Goal: Task Accomplishment & Management: Use online tool/utility

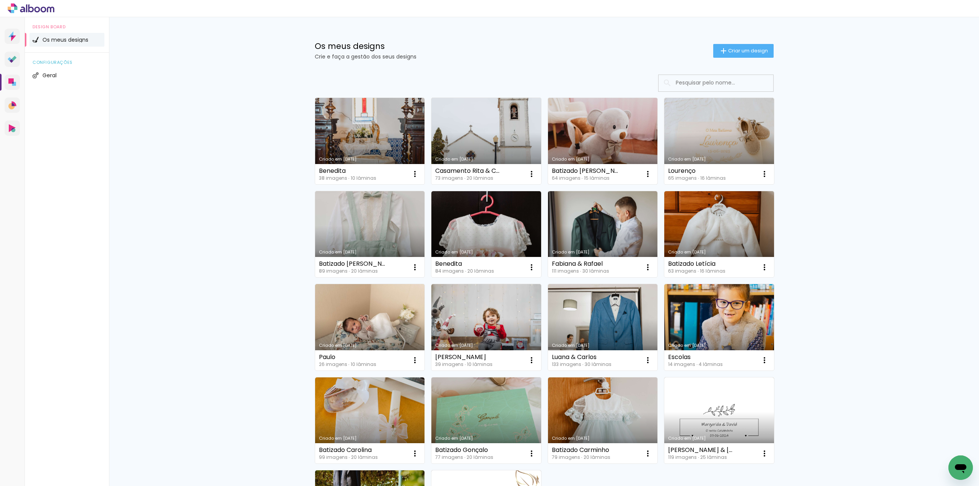
click at [603, 137] on link "Criado em [DATE]" at bounding box center [603, 141] width 110 height 86
click at [643, 360] on iron-icon at bounding box center [647, 360] width 9 height 9
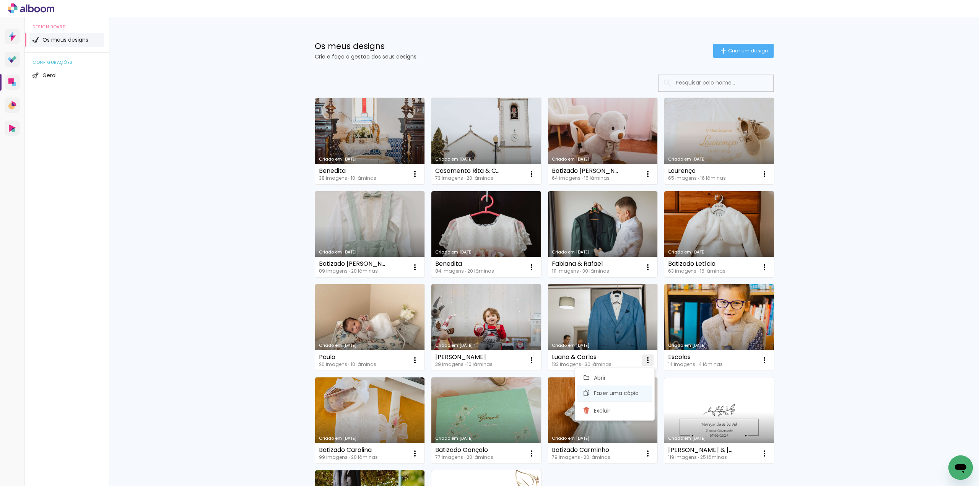
click at [620, 392] on span "Fazer uma cópia" at bounding box center [616, 392] width 45 height 5
type input "Cópia de Luana & Carlos"
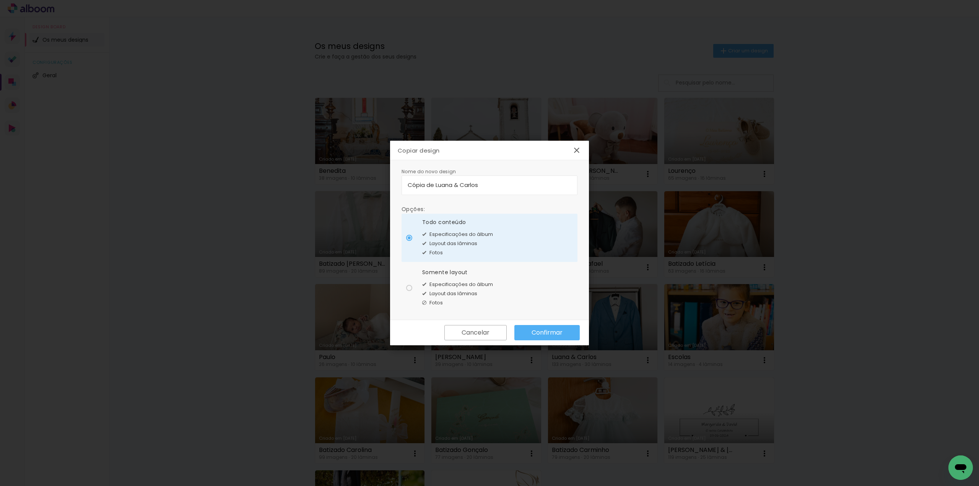
click at [409, 290] on div at bounding box center [409, 288] width 6 height 6
type paper-radio-button "on"
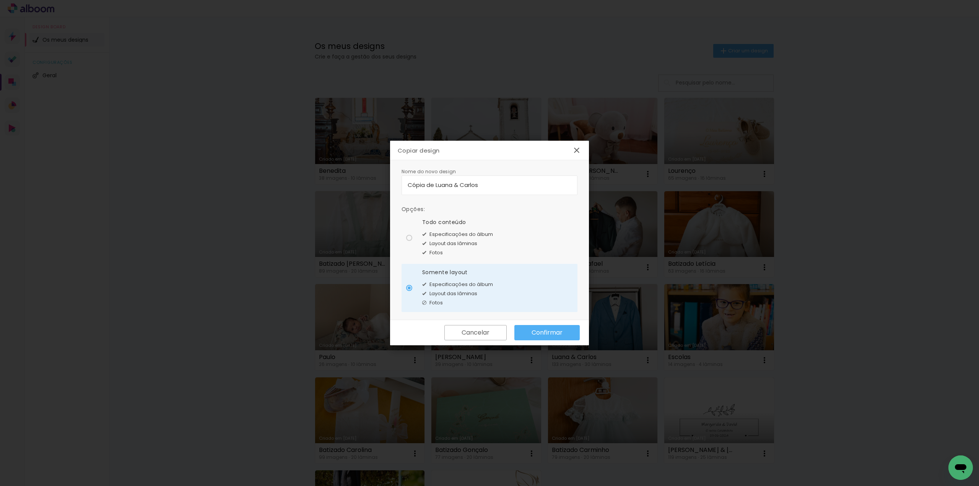
drag, startPoint x: 493, startPoint y: 188, endPoint x: 351, endPoint y: 176, distance: 142.0
click at [351, 176] on body "link( href="../../bower_components/polymer/polymer.html" rel="import" ) picture…" at bounding box center [489, 243] width 979 height 486
type input "Casamento Sara & Richard"
type paper-input "Casamento Sara & Richard"
click at [0, 0] on slot "Confirmar" at bounding box center [0, 0] width 0 height 0
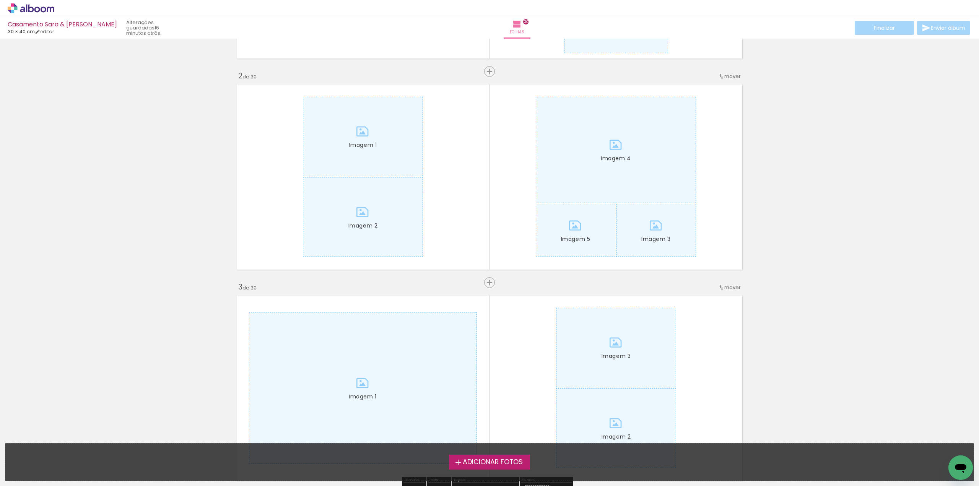
scroll to position [191, 0]
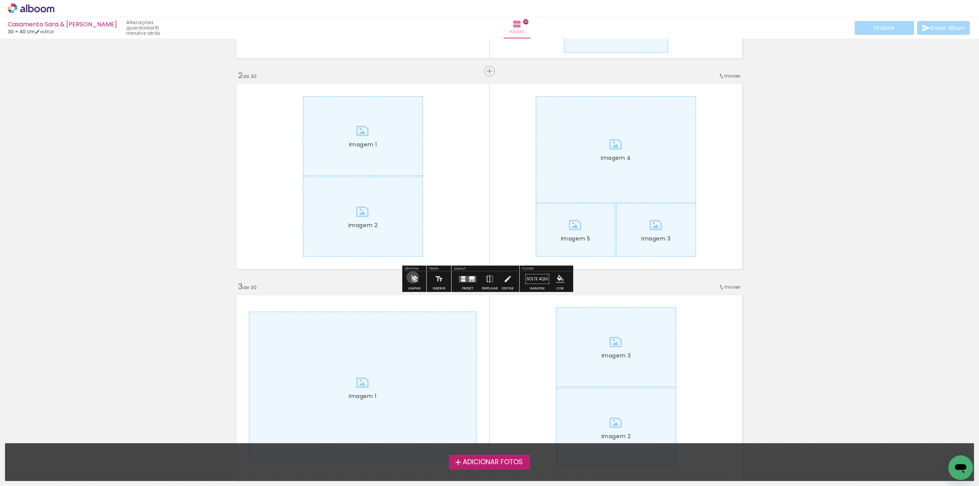
click at [412, 277] on iron-icon at bounding box center [414, 278] width 8 height 15
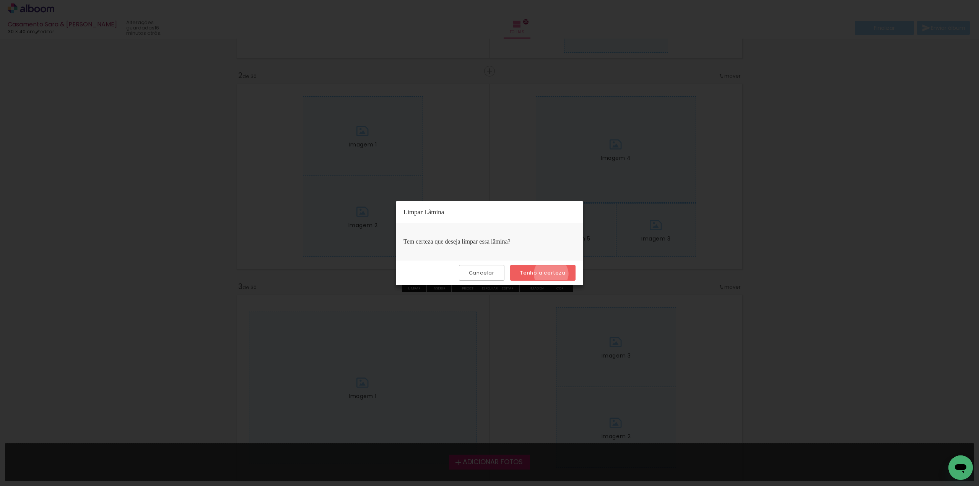
click at [0, 0] on slot "Tenho a certeza" at bounding box center [0, 0] width 0 height 0
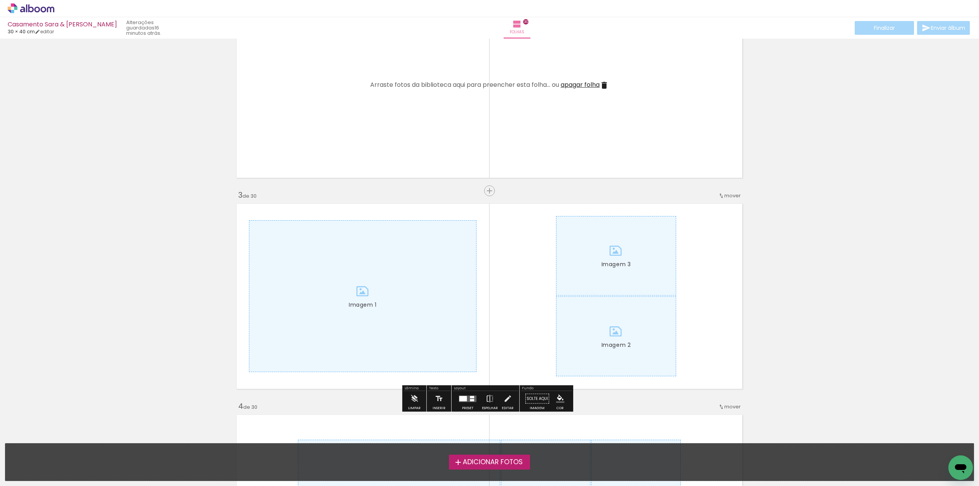
scroll to position [306, 0]
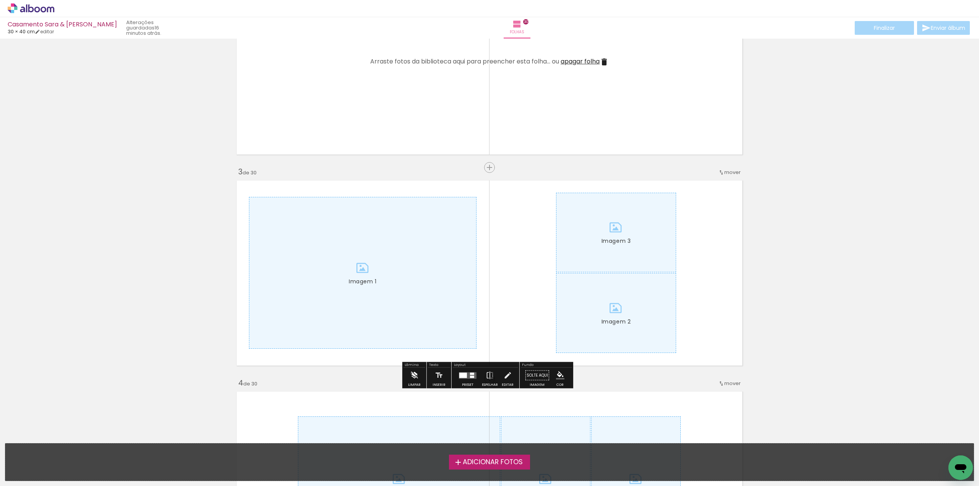
click at [412, 373] on iron-icon at bounding box center [414, 375] width 8 height 15
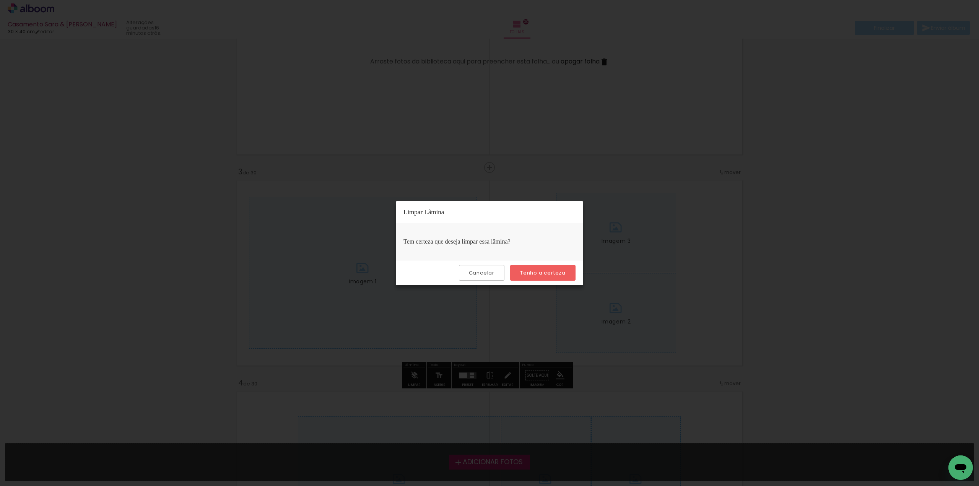
click at [546, 265] on paper-button "Tenho a certeza" at bounding box center [542, 273] width 65 height 16
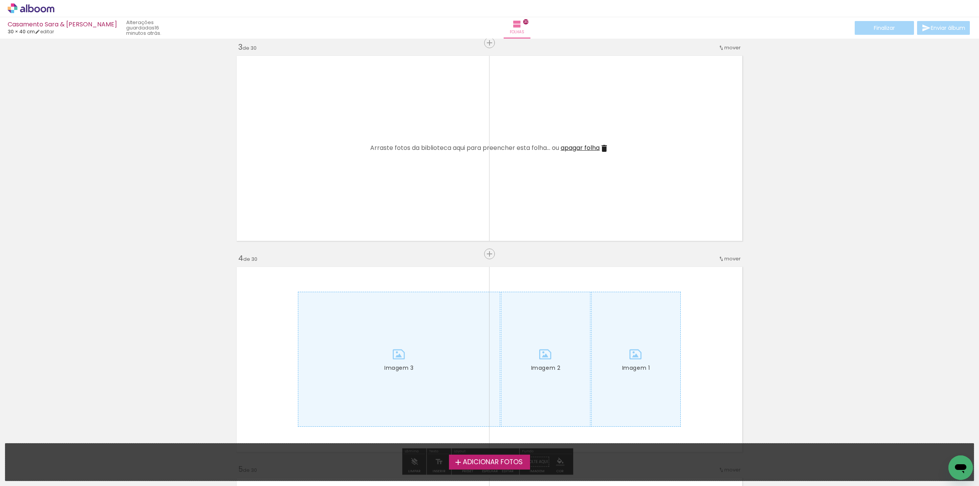
scroll to position [497, 0]
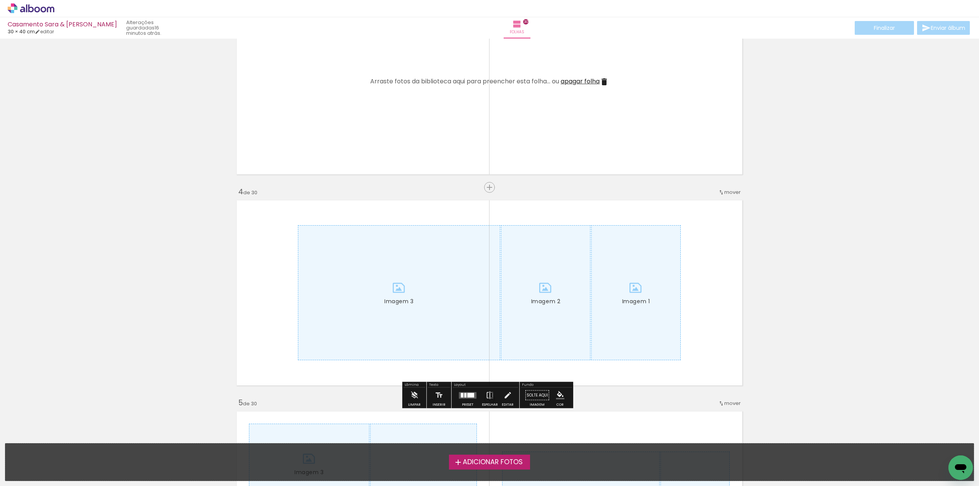
drag, startPoint x: 416, startPoint y: 395, endPoint x: 422, endPoint y: 393, distance: 7.0
click at [417, 394] on iron-icon at bounding box center [414, 395] width 8 height 15
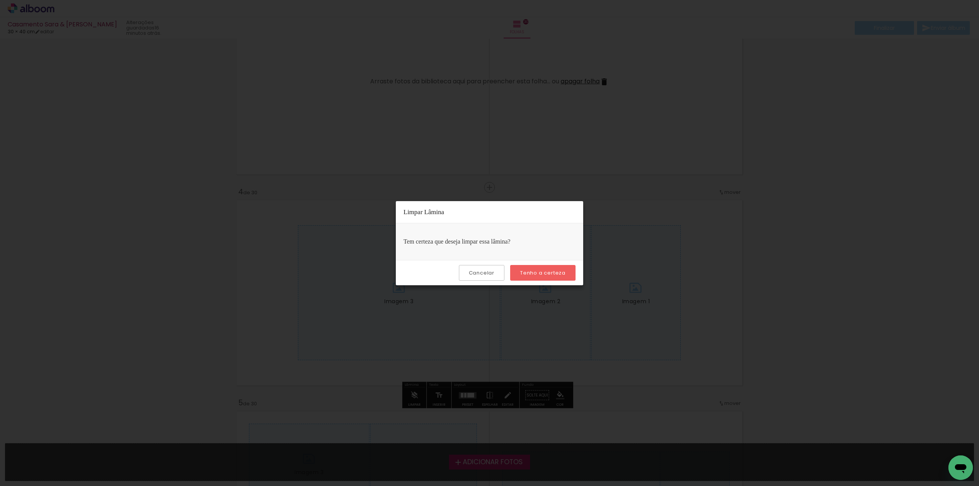
click at [0, 0] on slot "Tenho a certeza" at bounding box center [0, 0] width 0 height 0
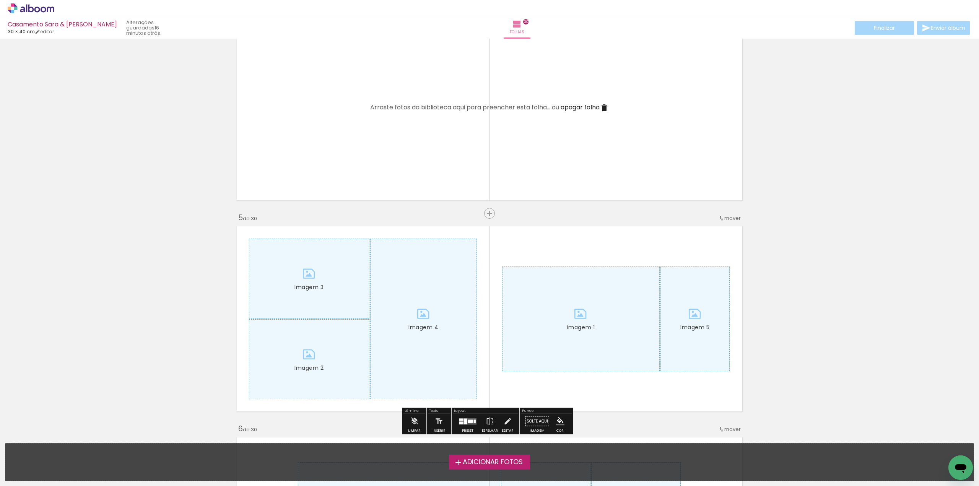
scroll to position [726, 0]
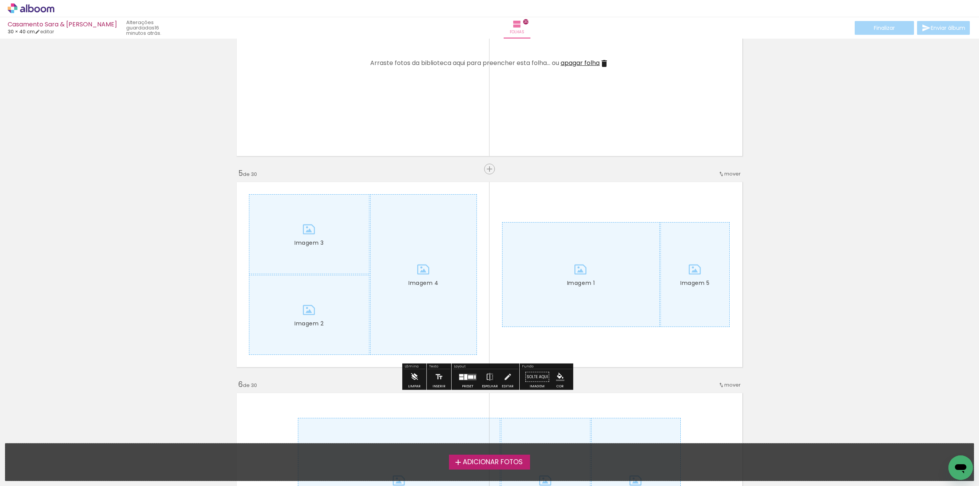
click at [412, 377] on iron-icon at bounding box center [414, 376] width 8 height 15
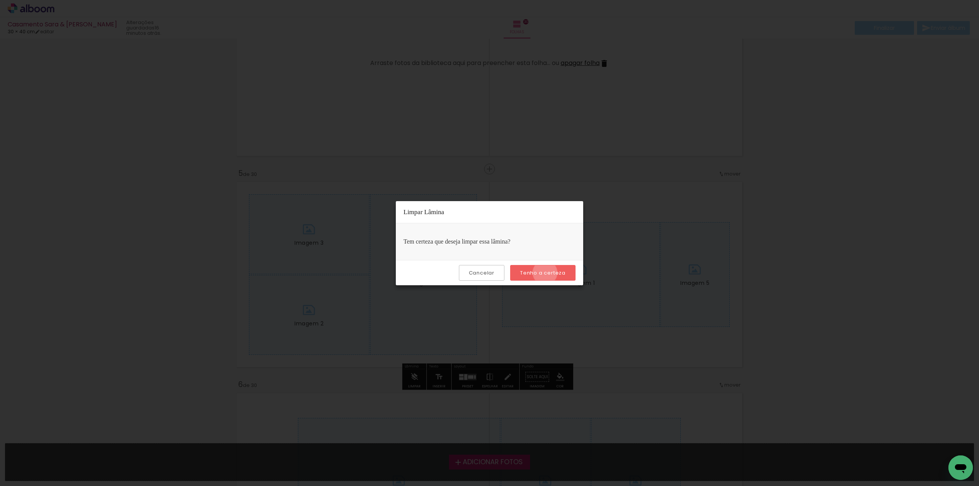
click at [0, 0] on slot "Tenho a certeza" at bounding box center [0, 0] width 0 height 0
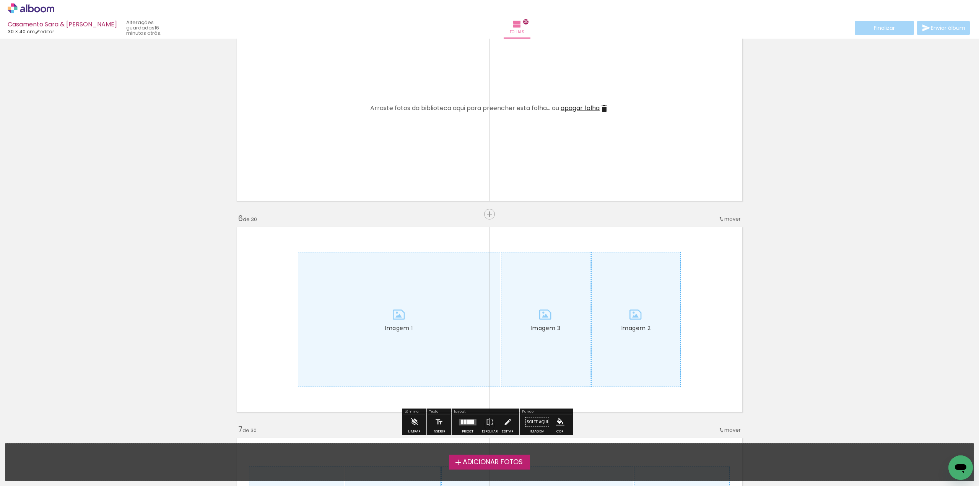
scroll to position [917, 0]
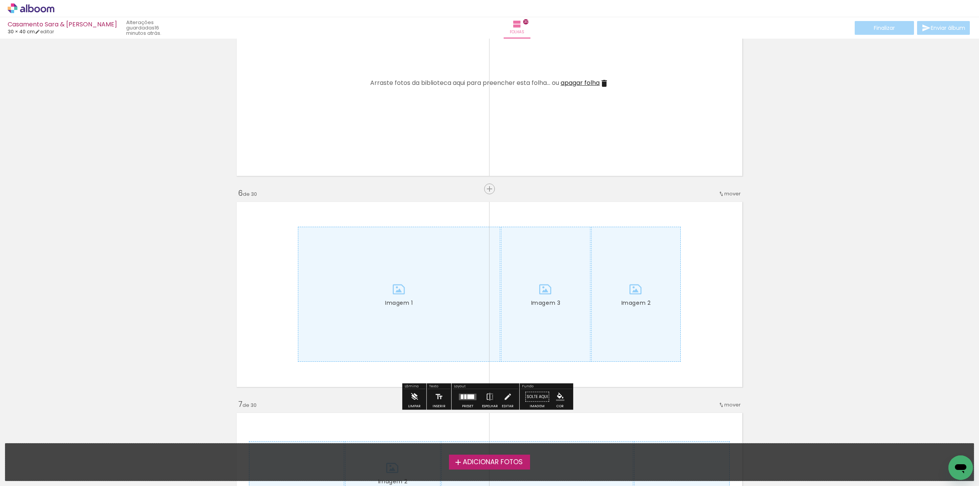
click at [412, 393] on iron-icon at bounding box center [414, 396] width 8 height 15
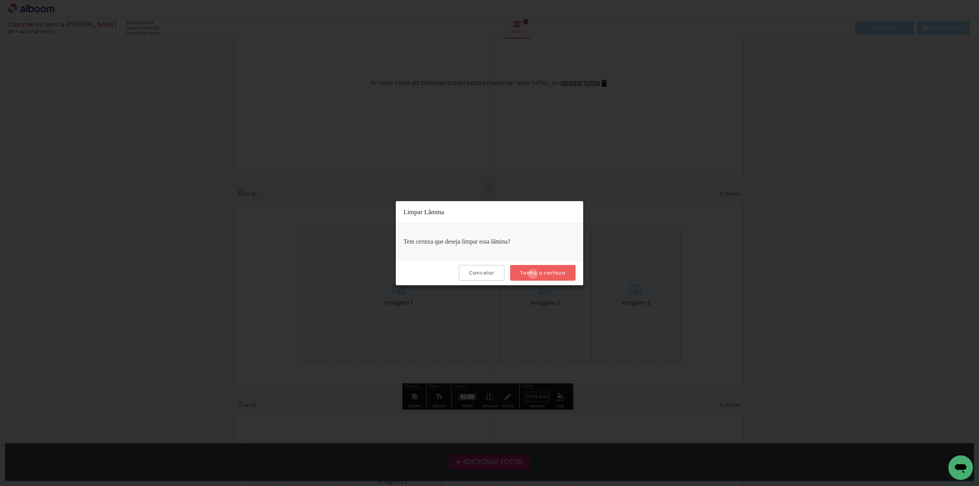
click at [0, 0] on slot "Tenho a certeza" at bounding box center [0, 0] width 0 height 0
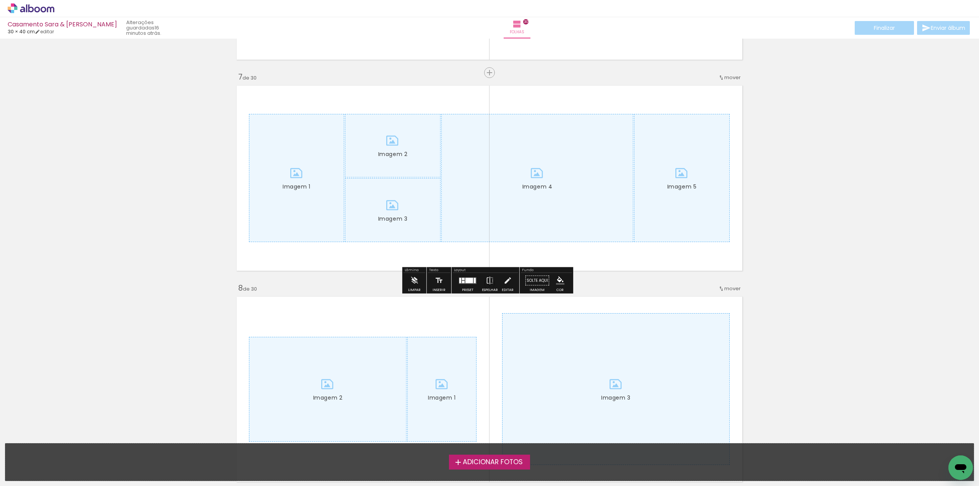
scroll to position [1261, 0]
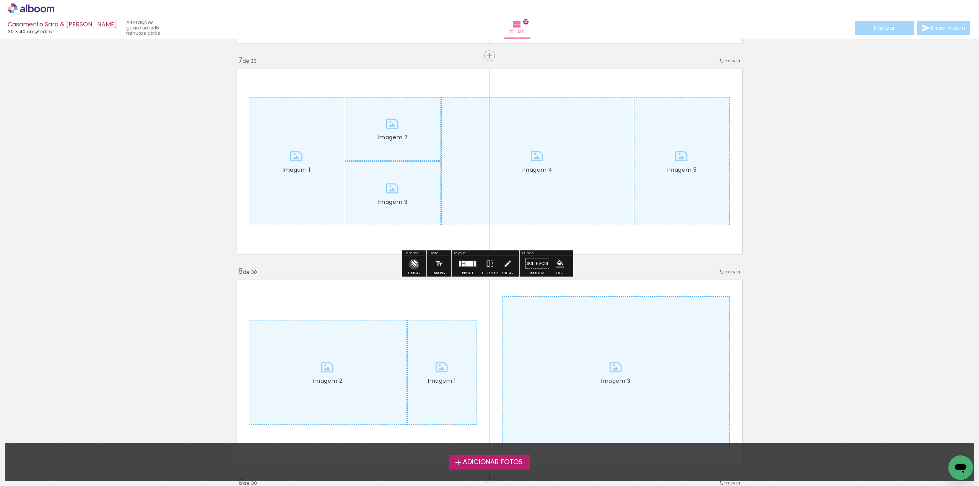
click at [414, 264] on iron-icon at bounding box center [414, 263] width 8 height 15
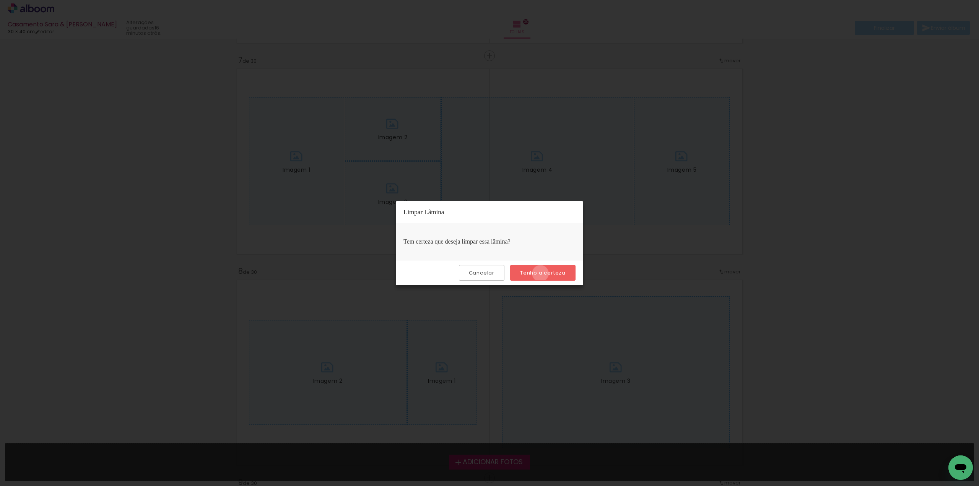
click at [0, 0] on slot "Tenho a certeza" at bounding box center [0, 0] width 0 height 0
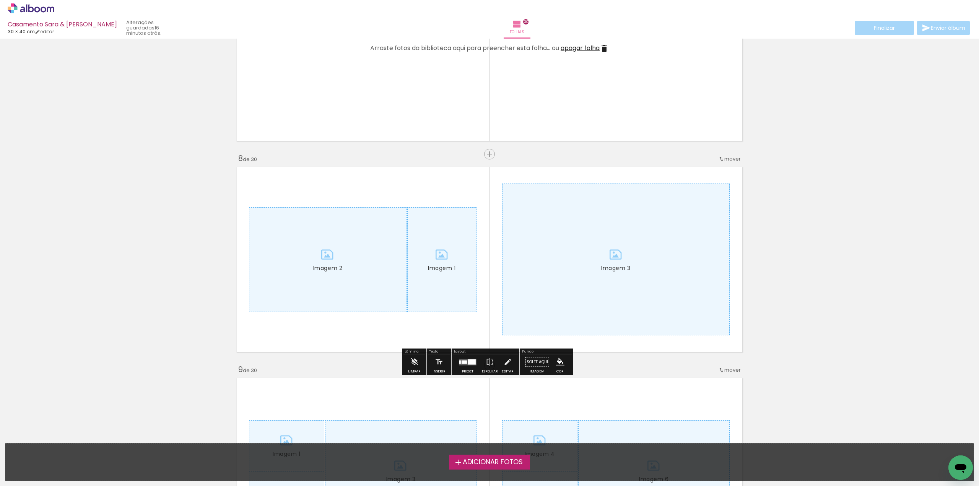
scroll to position [1414, 0]
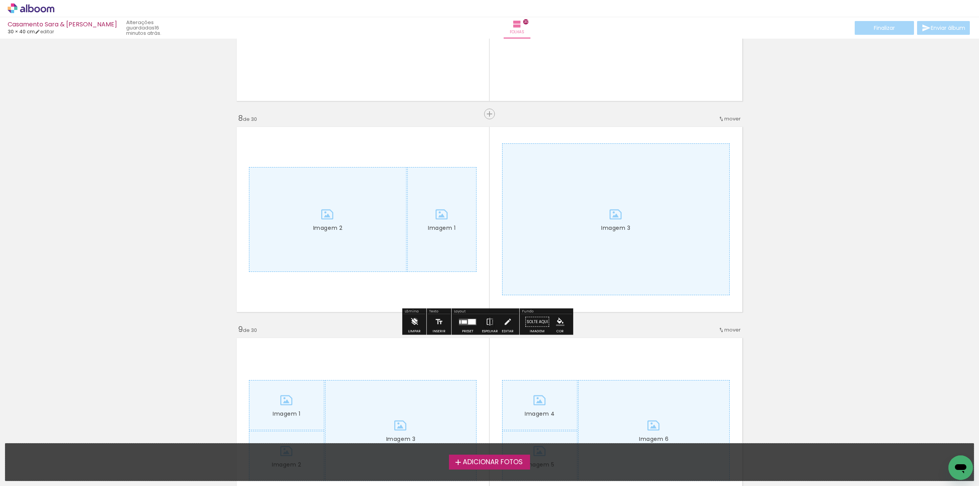
click at [415, 321] on iron-icon at bounding box center [414, 321] width 8 height 15
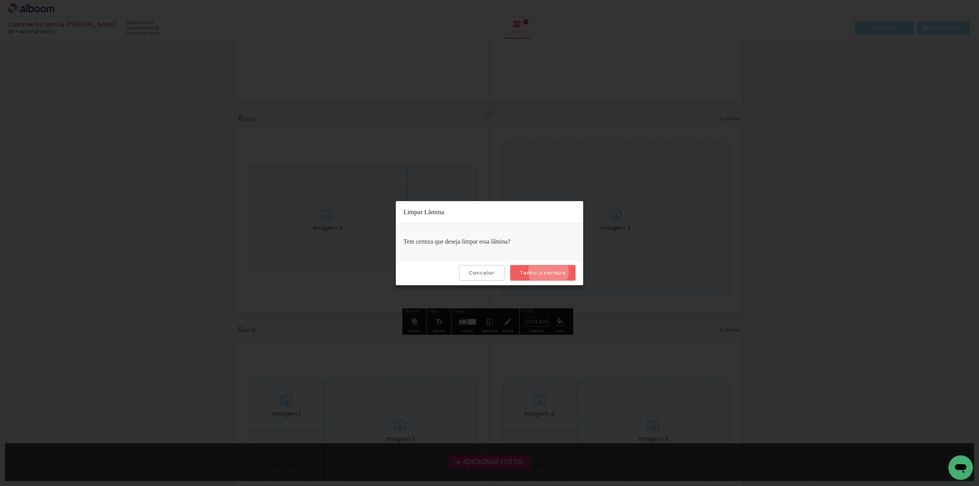
click at [0, 0] on slot "Tenho a certeza" at bounding box center [0, 0] width 0 height 0
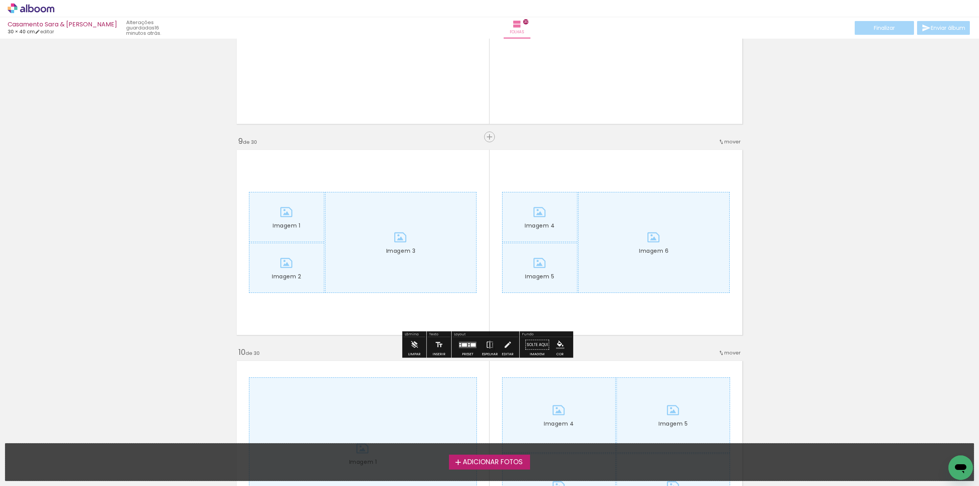
scroll to position [1606, 0]
click at [417, 338] on iron-icon at bounding box center [414, 341] width 8 height 15
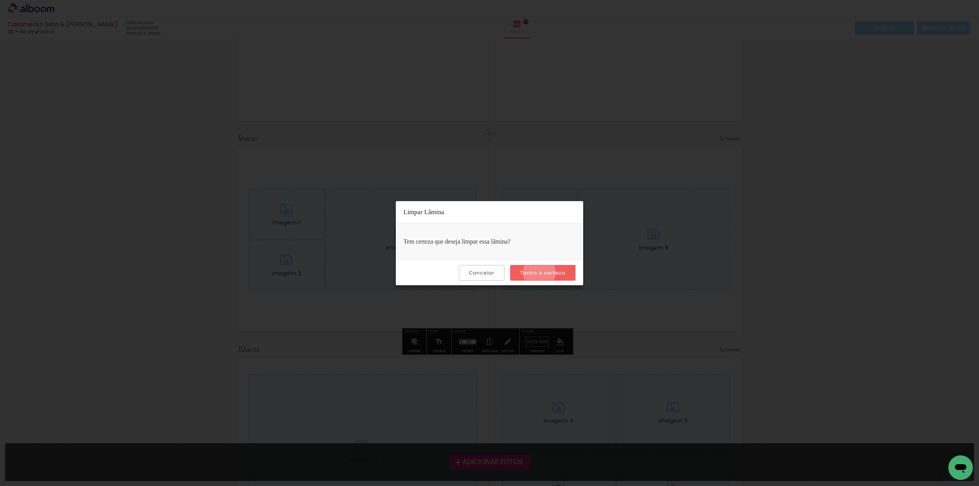
click at [0, 0] on slot "Tenho a certeza" at bounding box center [0, 0] width 0 height 0
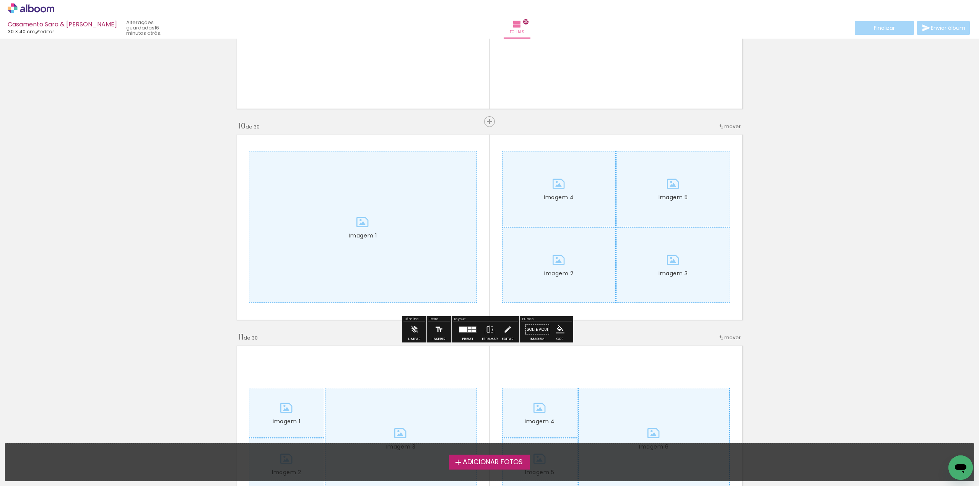
scroll to position [1873, 0]
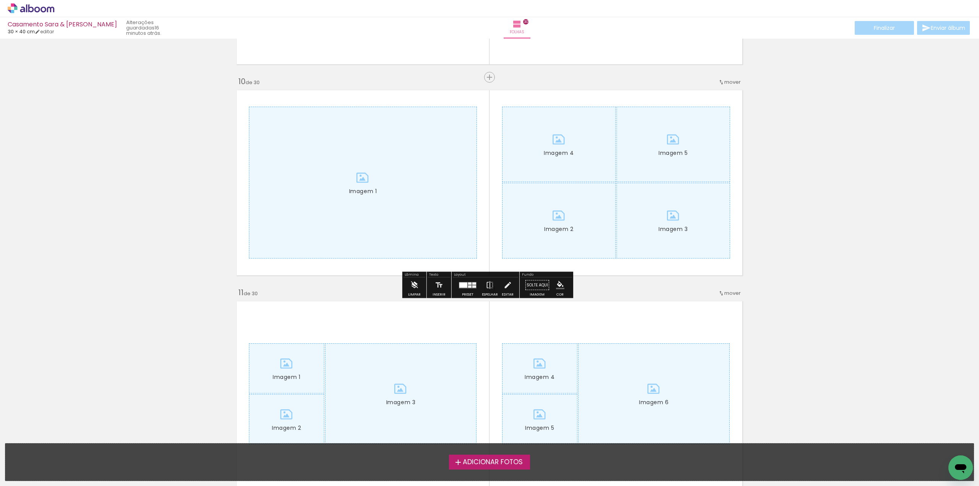
click at [412, 285] on iron-icon at bounding box center [414, 285] width 8 height 15
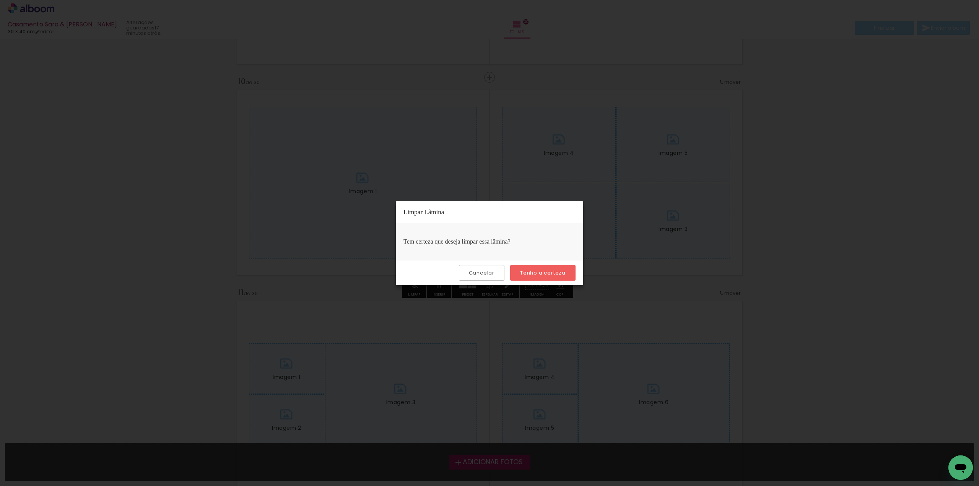
click at [0, 0] on slot "Tenho a certeza" at bounding box center [0, 0] width 0 height 0
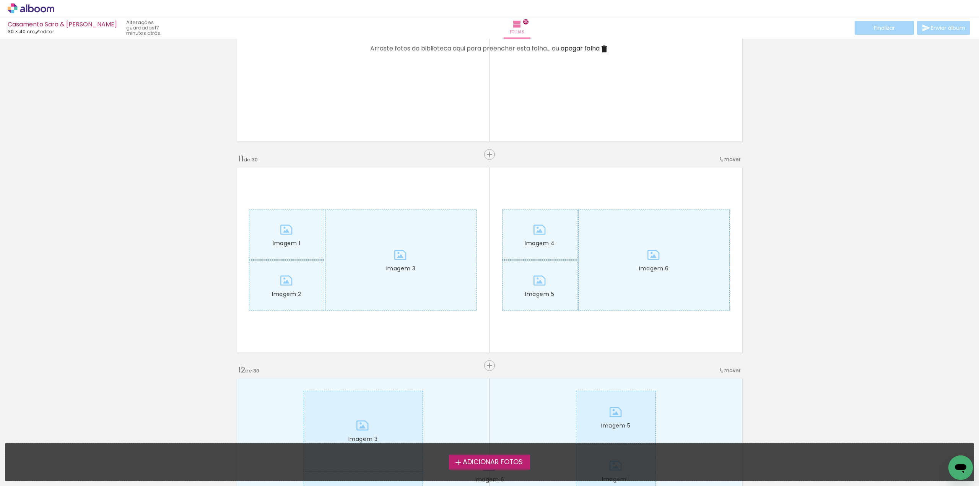
scroll to position [2064, 0]
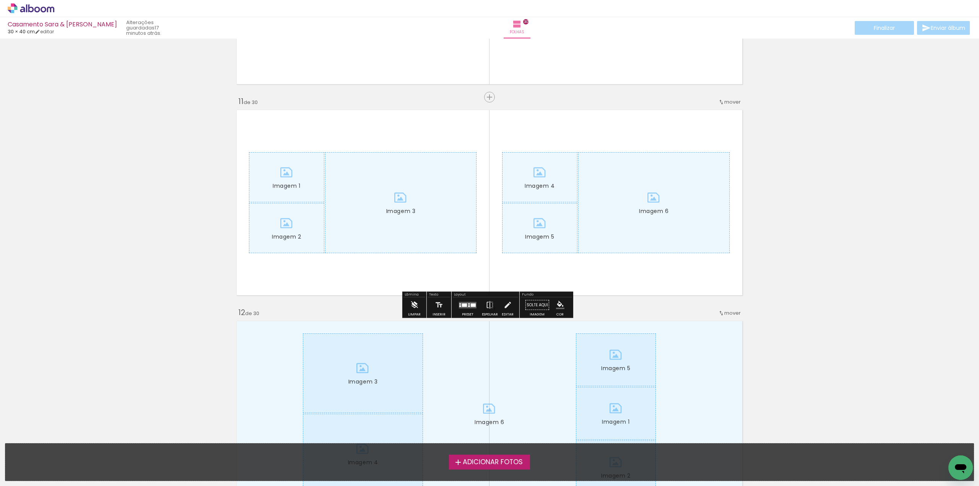
click at [417, 301] on iron-icon at bounding box center [414, 304] width 8 height 15
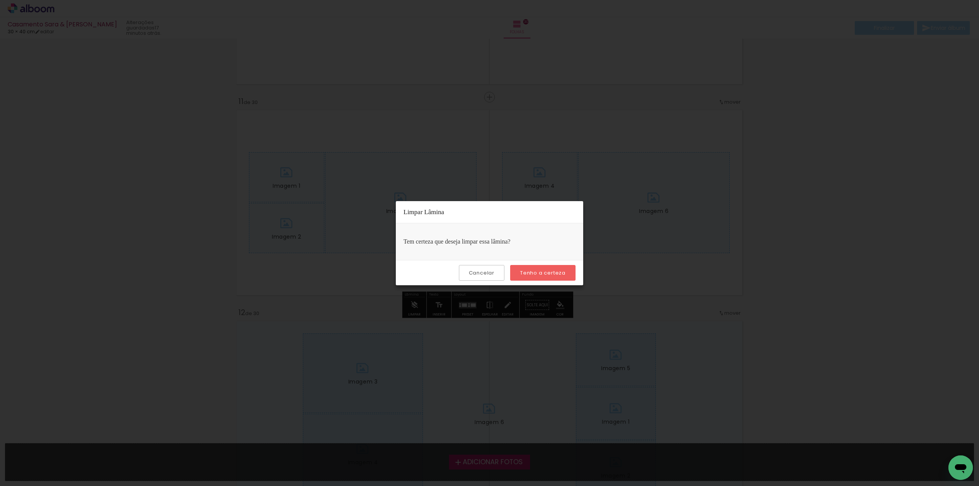
click at [0, 0] on slot "Tenho a certeza" at bounding box center [0, 0] width 0 height 0
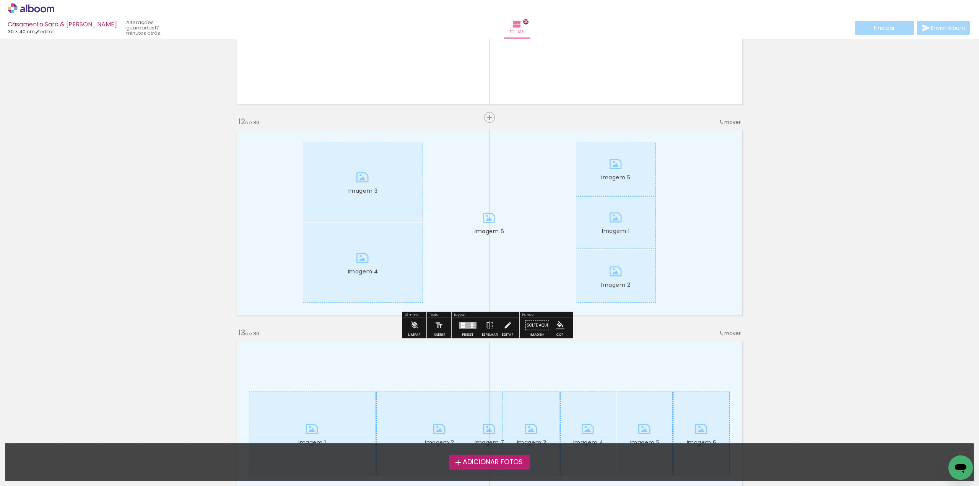
scroll to position [2255, 0]
click at [409, 333] on div "Limpar" at bounding box center [414, 334] width 13 height 3
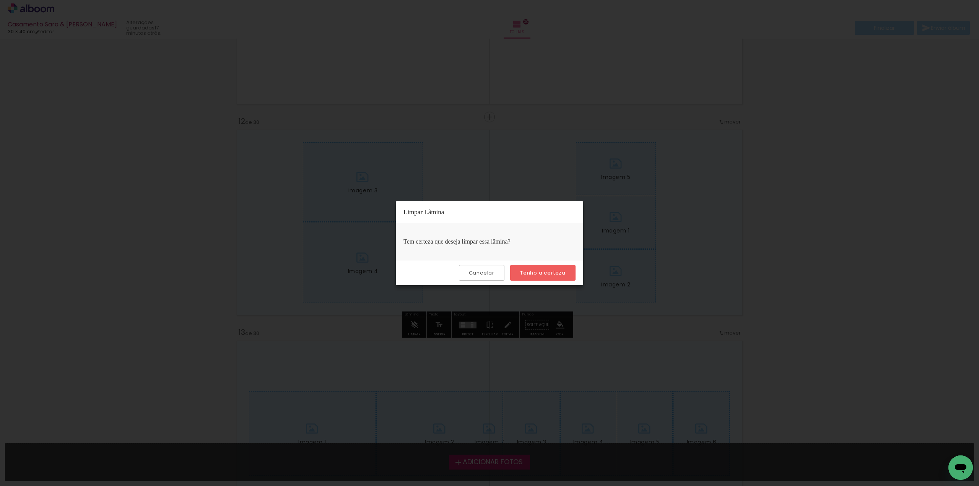
click at [0, 0] on slot "Tenho a certeza" at bounding box center [0, 0] width 0 height 0
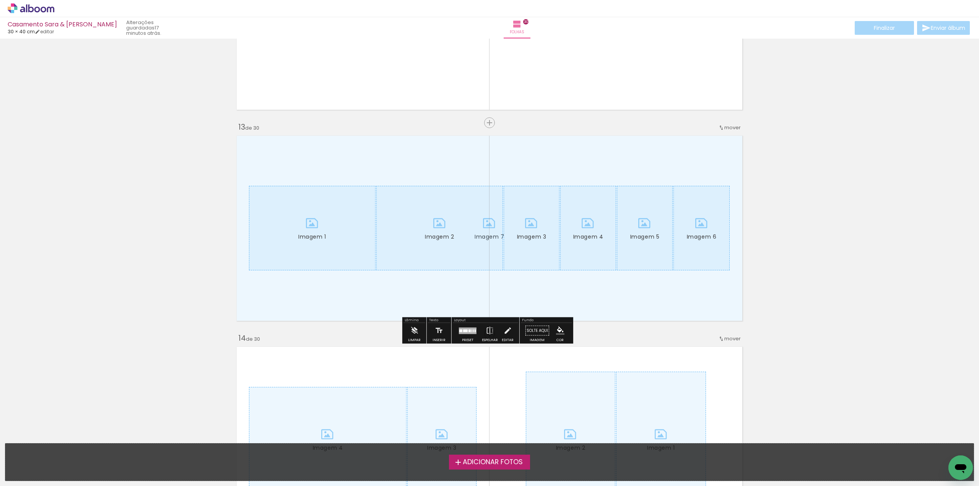
scroll to position [2485, 0]
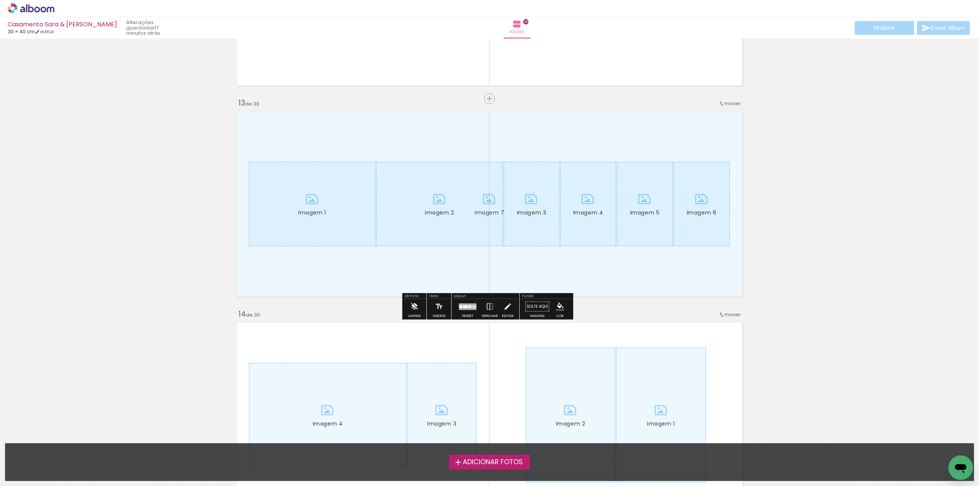
click at [417, 308] on iron-icon at bounding box center [414, 306] width 8 height 15
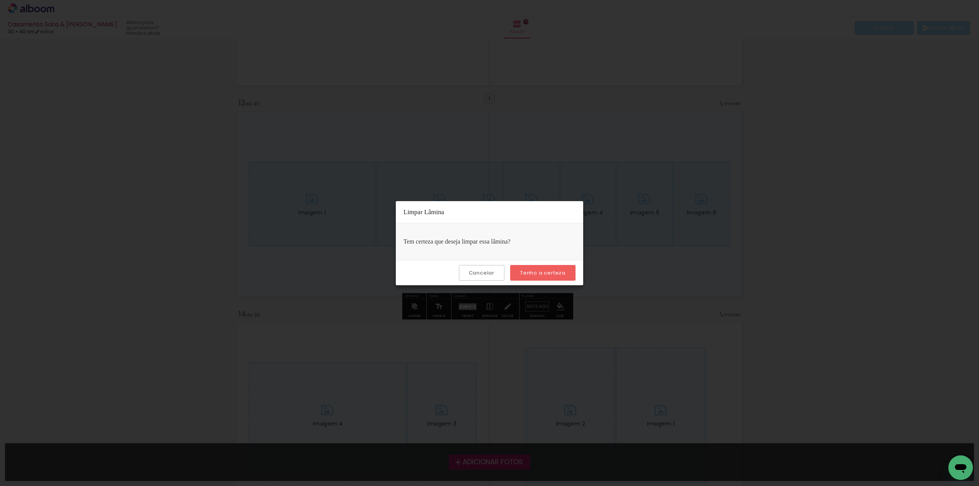
click at [0, 0] on slot "Tenho a certeza" at bounding box center [0, 0] width 0 height 0
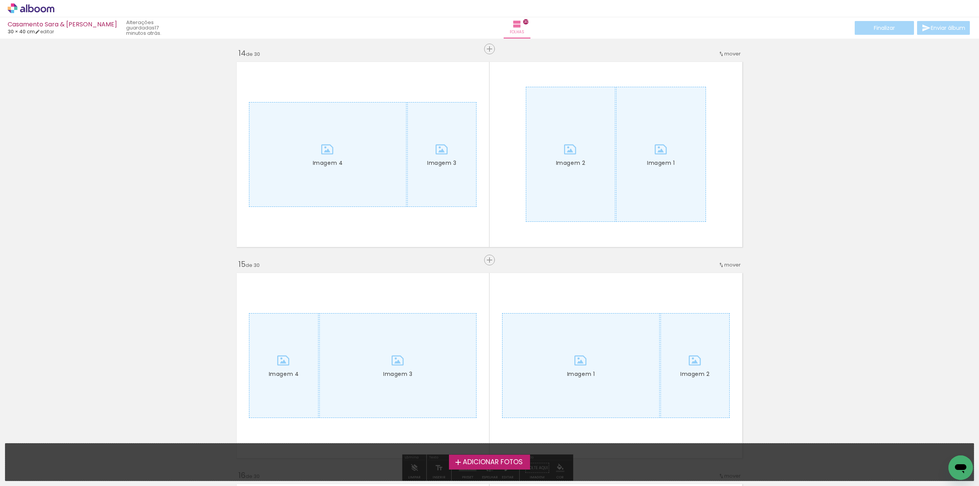
scroll to position [2752, 0]
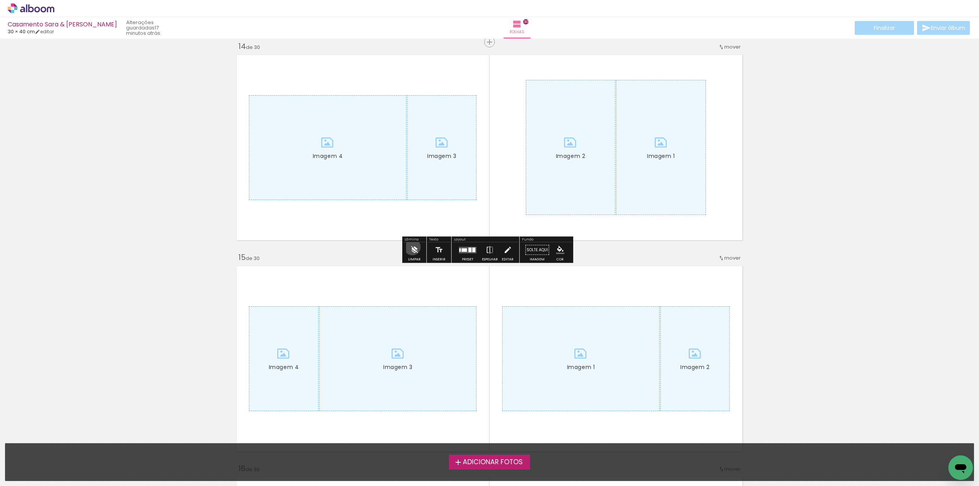
click at [412, 247] on iron-icon at bounding box center [414, 249] width 8 height 15
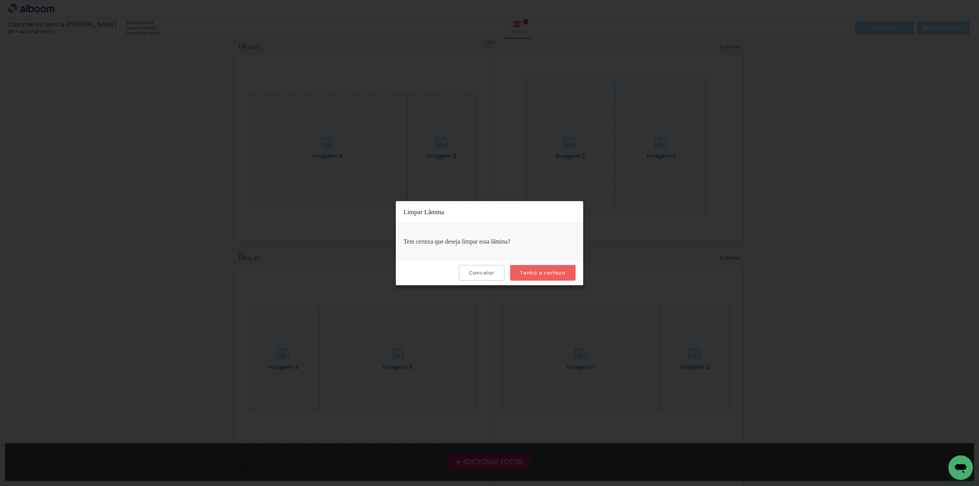
click at [0, 0] on slot "Tenho a certeza" at bounding box center [0, 0] width 0 height 0
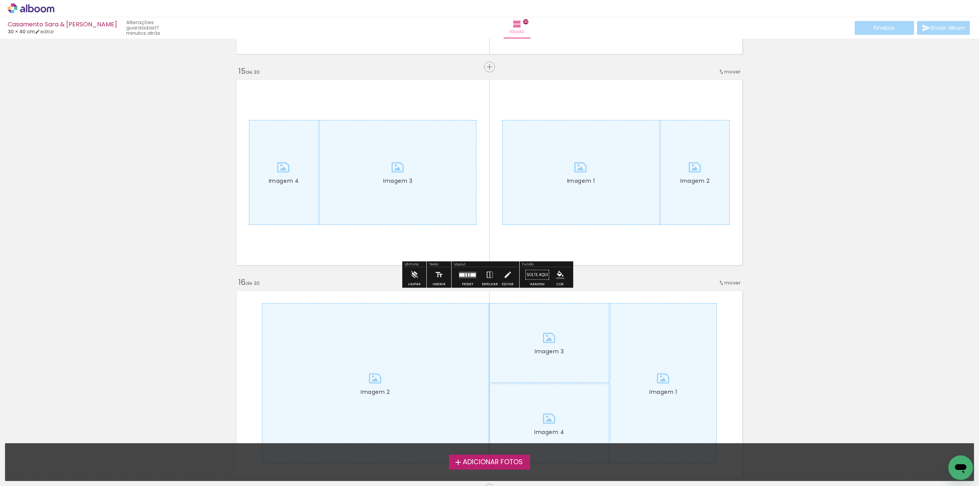
scroll to position [2943, 0]
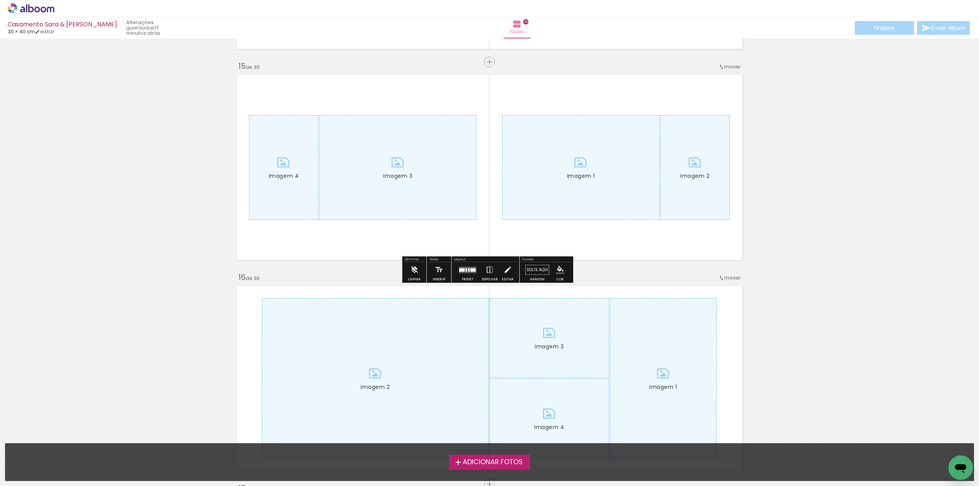
click at [413, 271] on iron-icon at bounding box center [414, 269] width 8 height 15
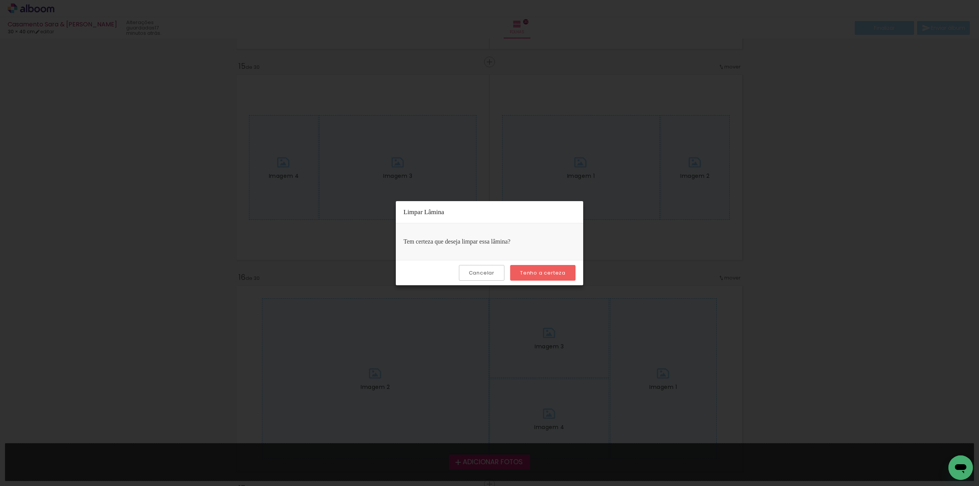
click at [0, 0] on slot "Tenho a certeza" at bounding box center [0, 0] width 0 height 0
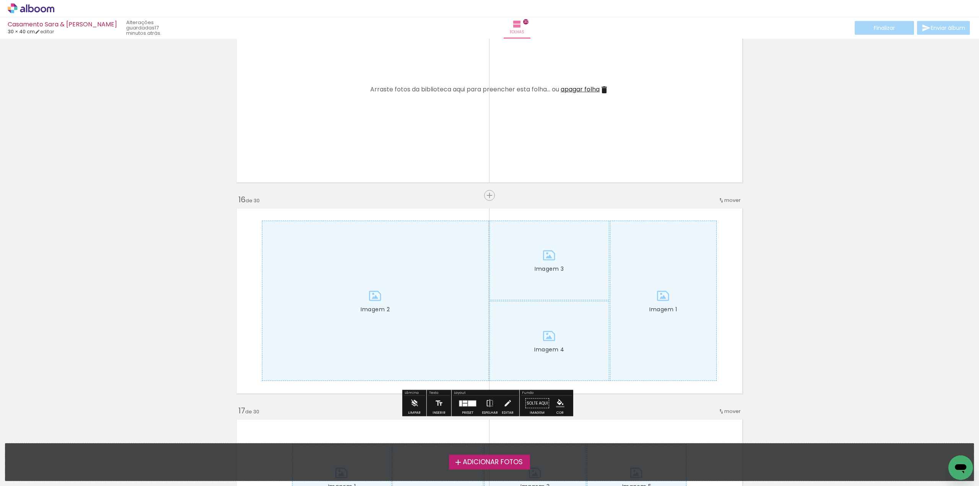
scroll to position [3096, 0]
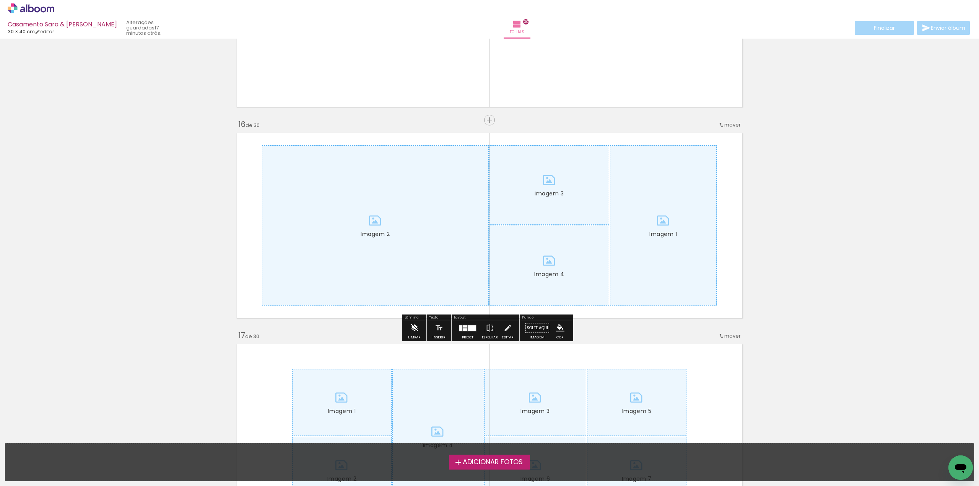
click at [416, 330] on iron-icon at bounding box center [414, 327] width 8 height 15
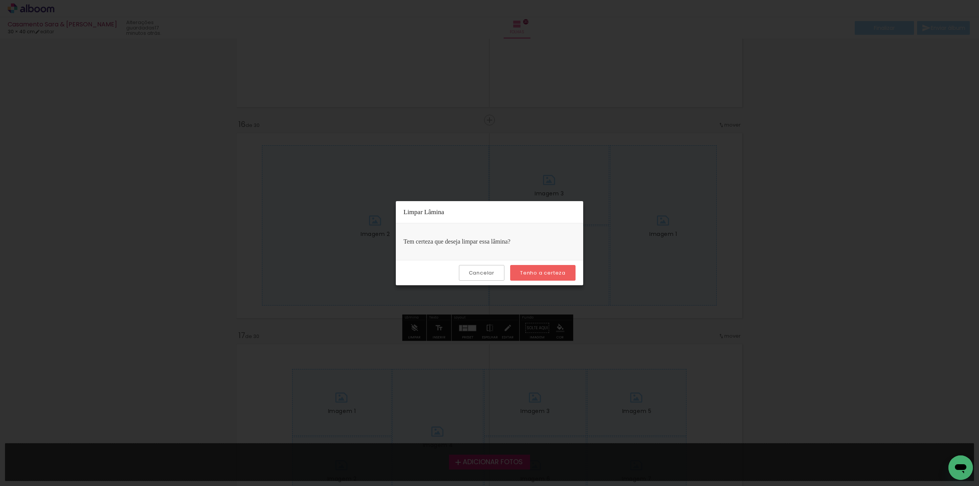
click at [0, 0] on slot "Tenho a certeza" at bounding box center [0, 0] width 0 height 0
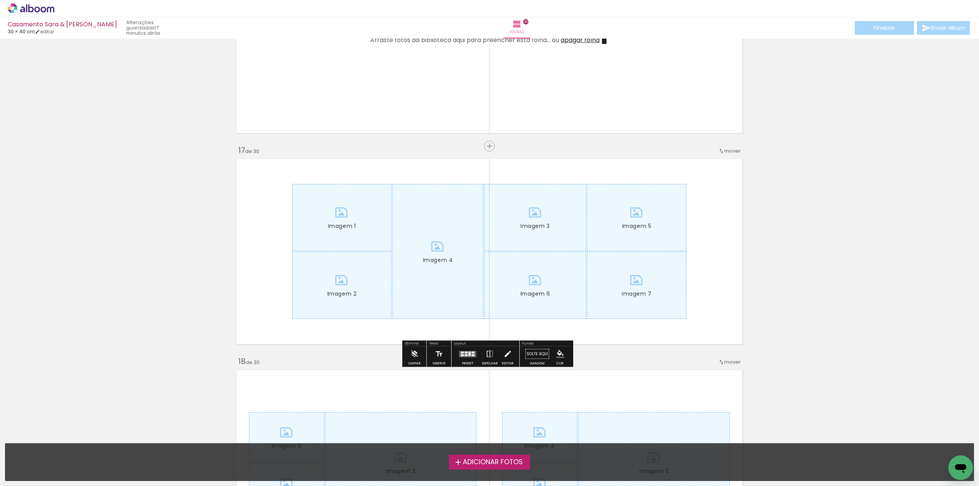
scroll to position [3326, 0]
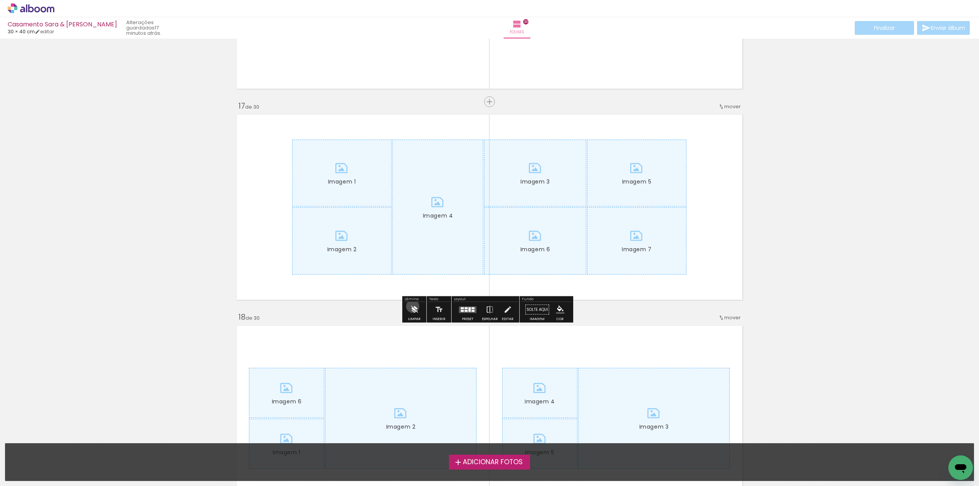
click at [412, 306] on iron-icon at bounding box center [414, 309] width 8 height 15
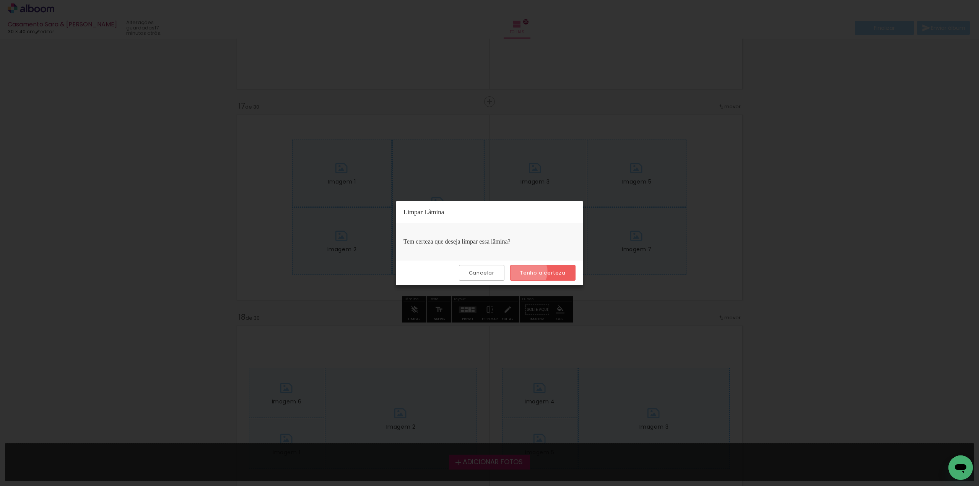
click at [0, 0] on slot "Tenho a certeza" at bounding box center [0, 0] width 0 height 0
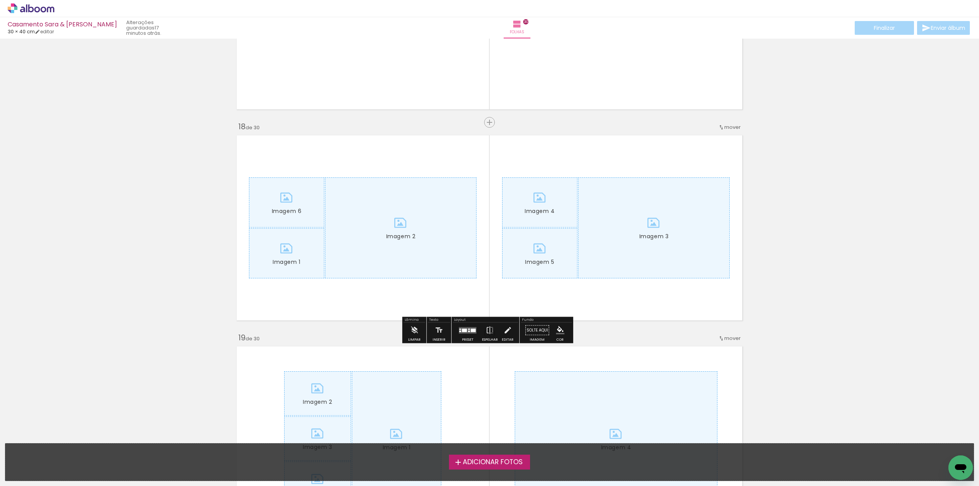
scroll to position [3517, 0]
click at [414, 328] on iron-icon at bounding box center [414, 329] width 8 height 15
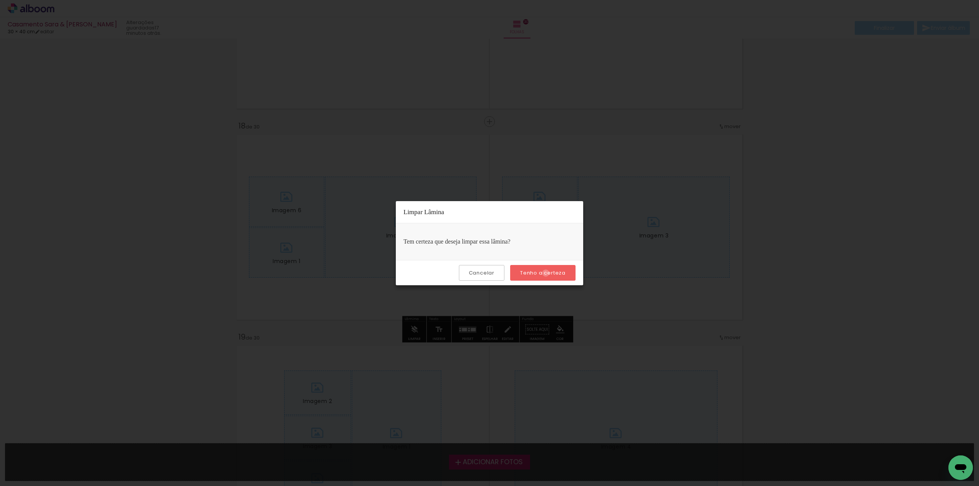
click at [0, 0] on slot "Tenho a certeza" at bounding box center [0, 0] width 0 height 0
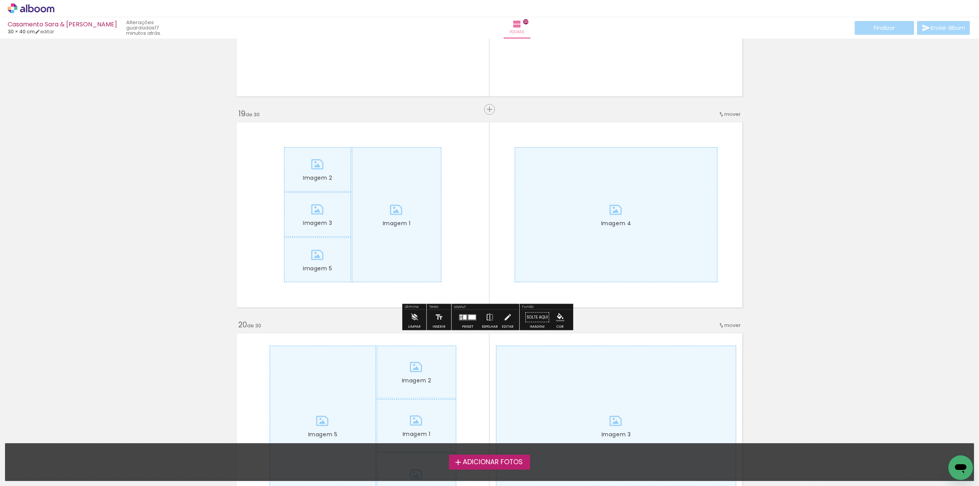
scroll to position [3746, 0]
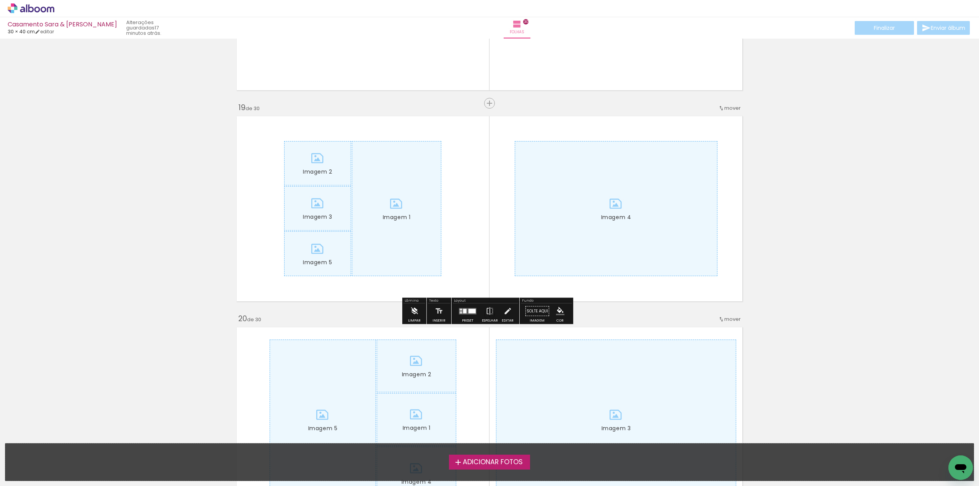
click at [414, 314] on iron-icon at bounding box center [414, 311] width 8 height 15
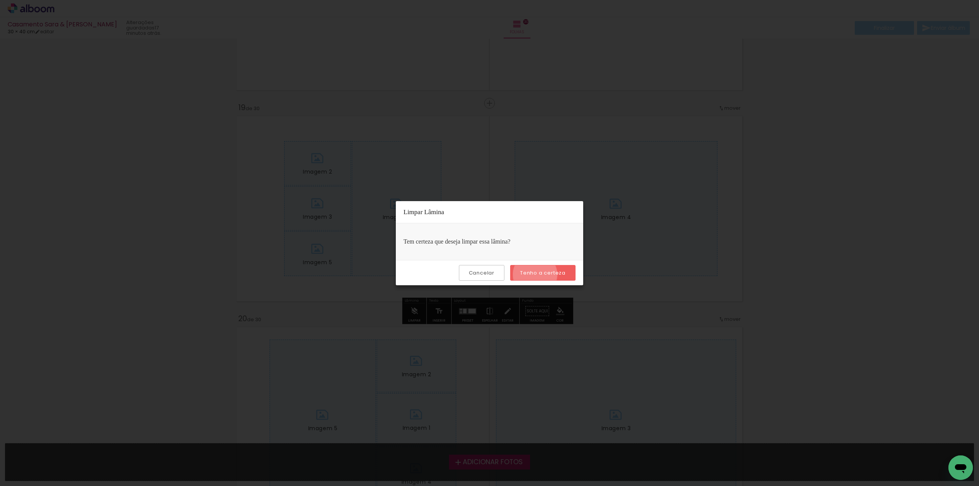
click at [0, 0] on slot "Tenho a certeza" at bounding box center [0, 0] width 0 height 0
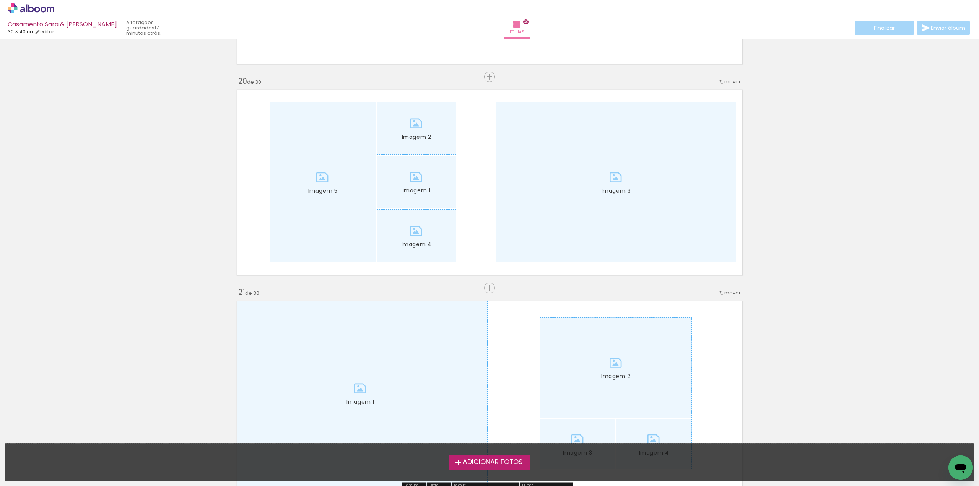
scroll to position [4014, 0]
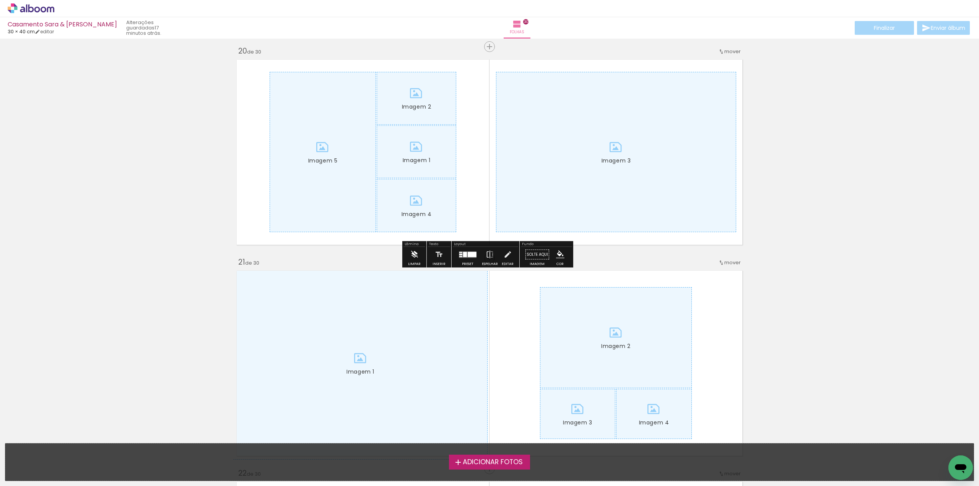
click at [410, 257] on iron-icon at bounding box center [414, 254] width 8 height 15
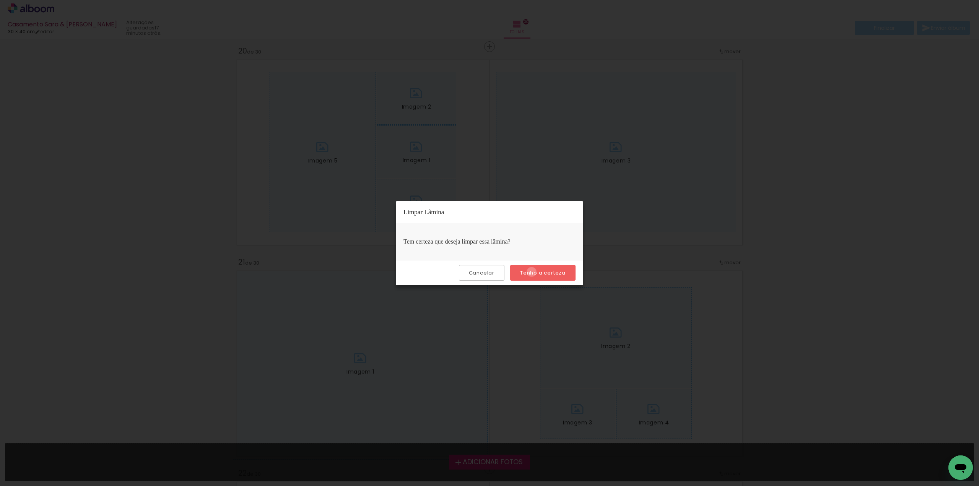
click at [0, 0] on slot "Tenho a certeza" at bounding box center [0, 0] width 0 height 0
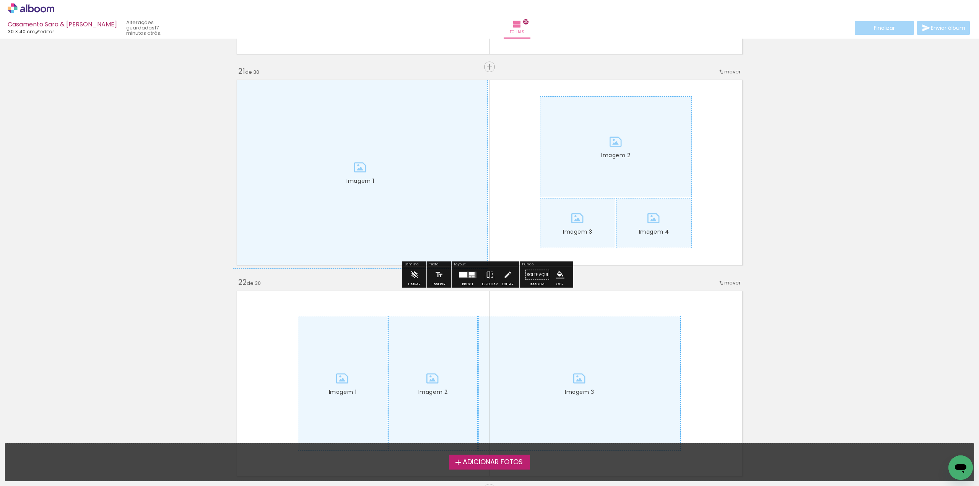
scroll to position [4205, 0]
click at [411, 274] on iron-icon at bounding box center [414, 274] width 8 height 15
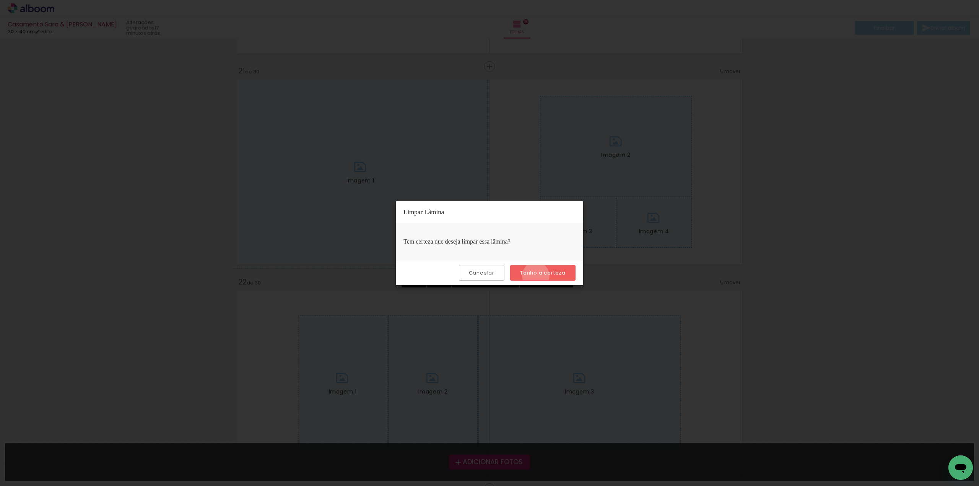
click at [0, 0] on slot "Tenho a certeza" at bounding box center [0, 0] width 0 height 0
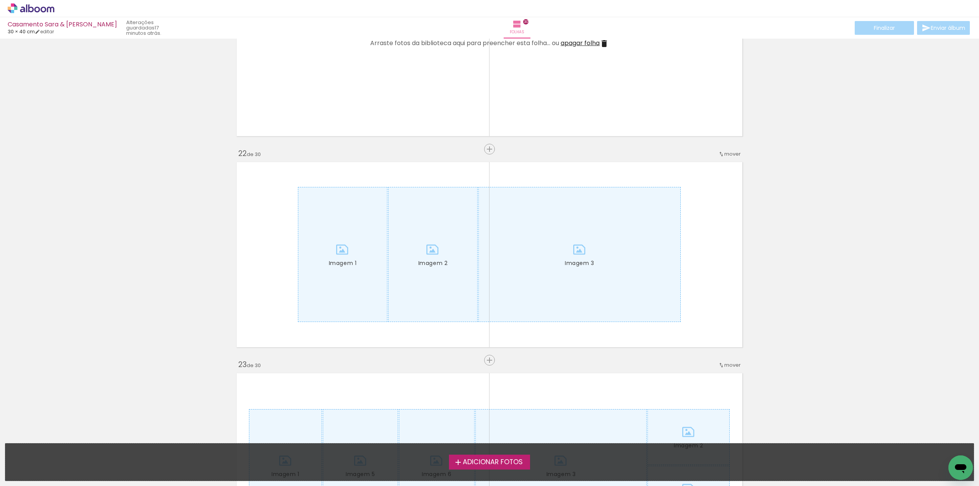
scroll to position [4396, 0]
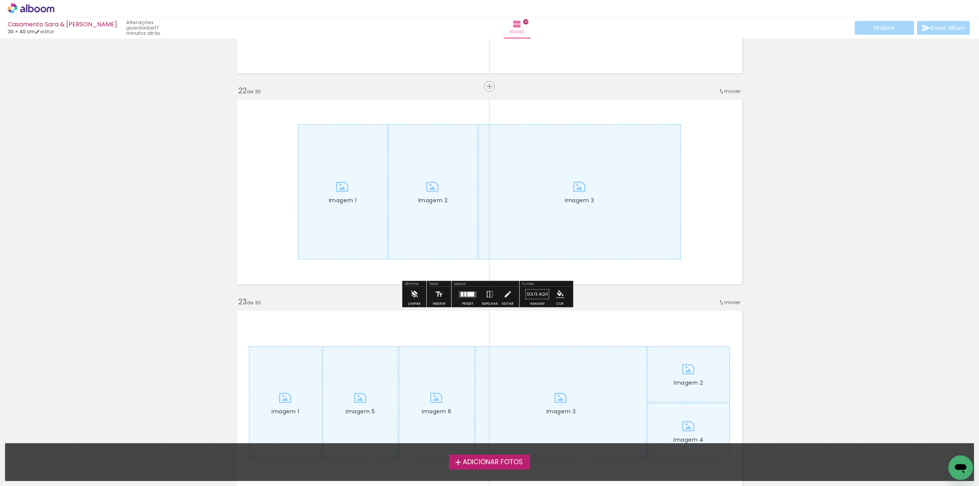
click at [414, 294] on iron-icon at bounding box center [414, 294] width 8 height 15
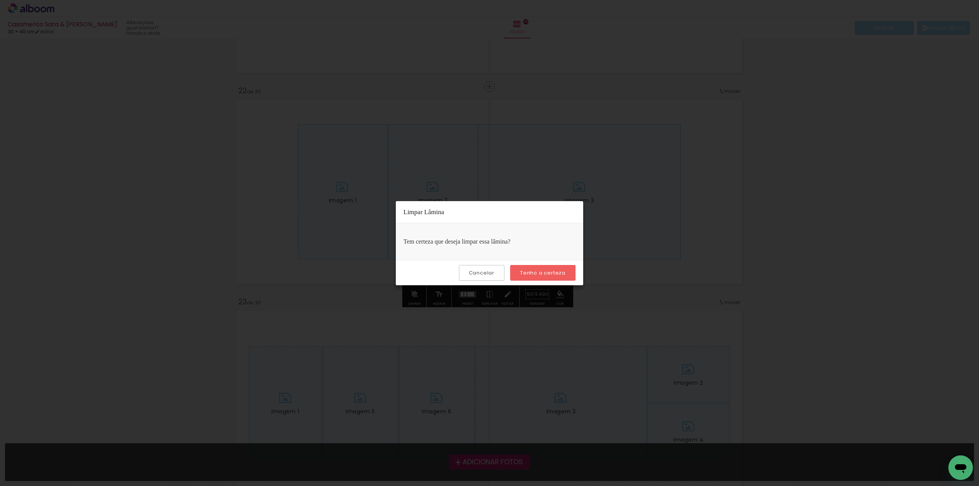
click at [0, 0] on slot "Tenho a certeza" at bounding box center [0, 0] width 0 height 0
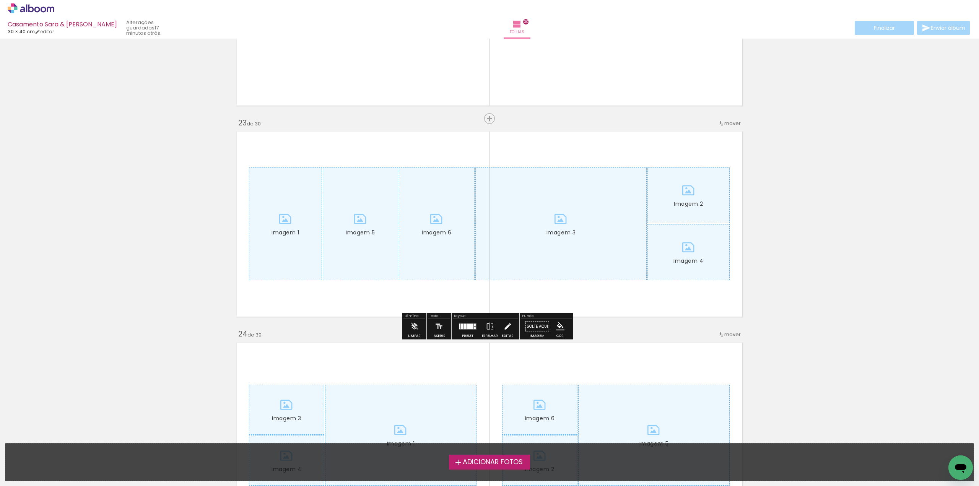
scroll to position [4625, 0]
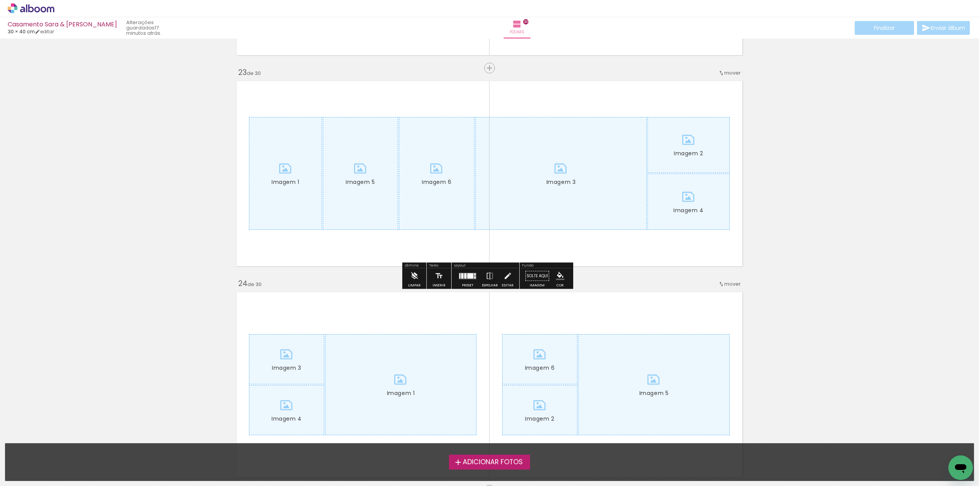
click at [416, 278] on iron-icon at bounding box center [414, 275] width 8 height 15
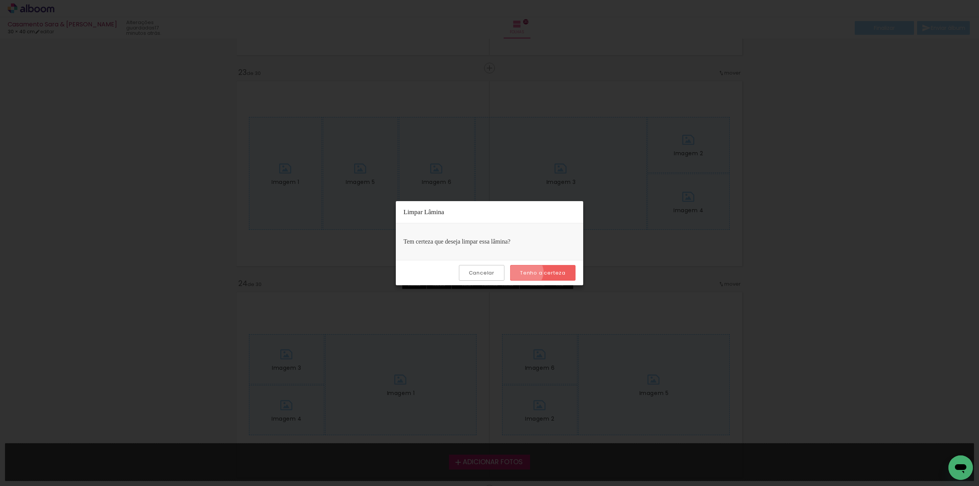
click at [0, 0] on slot "Tenho a certeza" at bounding box center [0, 0] width 0 height 0
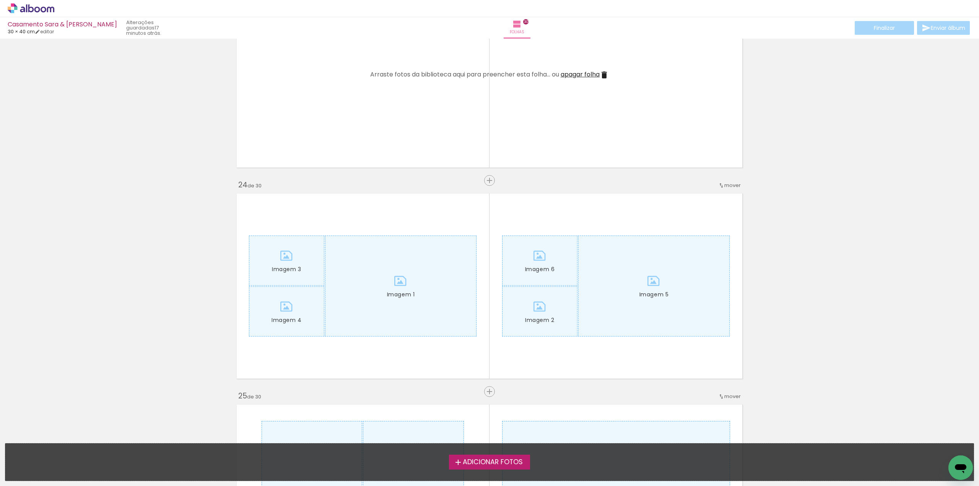
scroll to position [4778, 0]
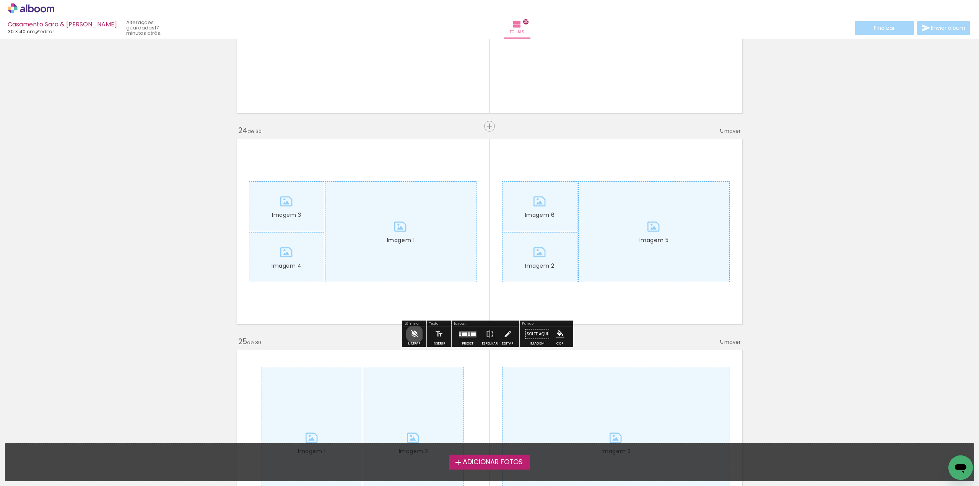
click at [414, 334] on iron-icon at bounding box center [414, 333] width 8 height 15
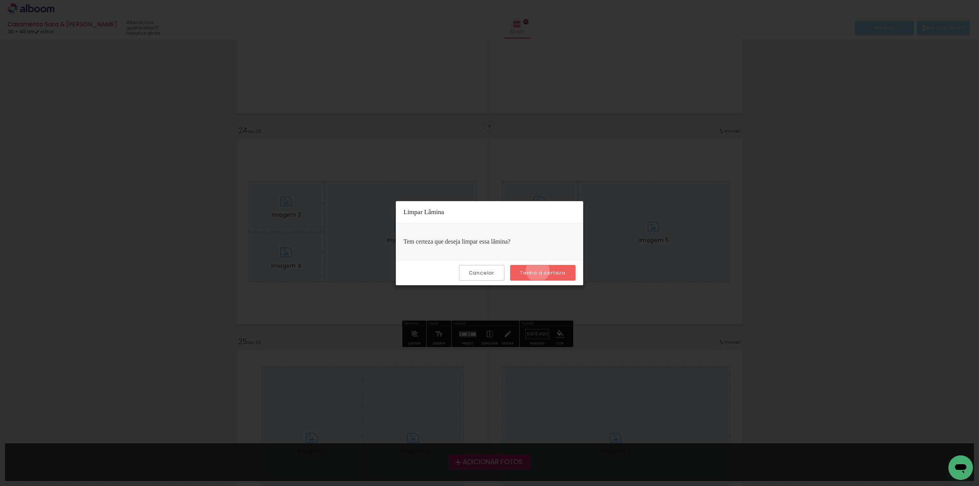
click at [0, 0] on slot "Tenho a certeza" at bounding box center [0, 0] width 0 height 0
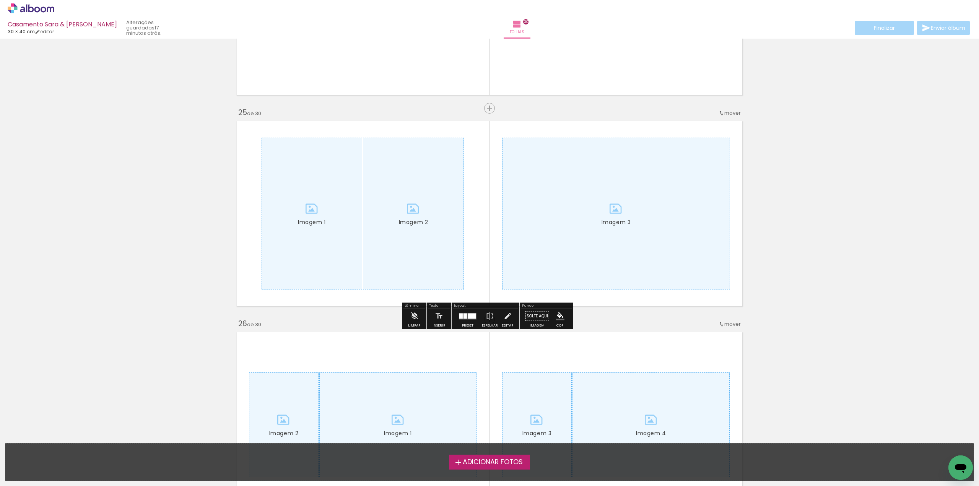
scroll to position [5008, 0]
click at [416, 315] on iron-icon at bounding box center [414, 315] width 8 height 15
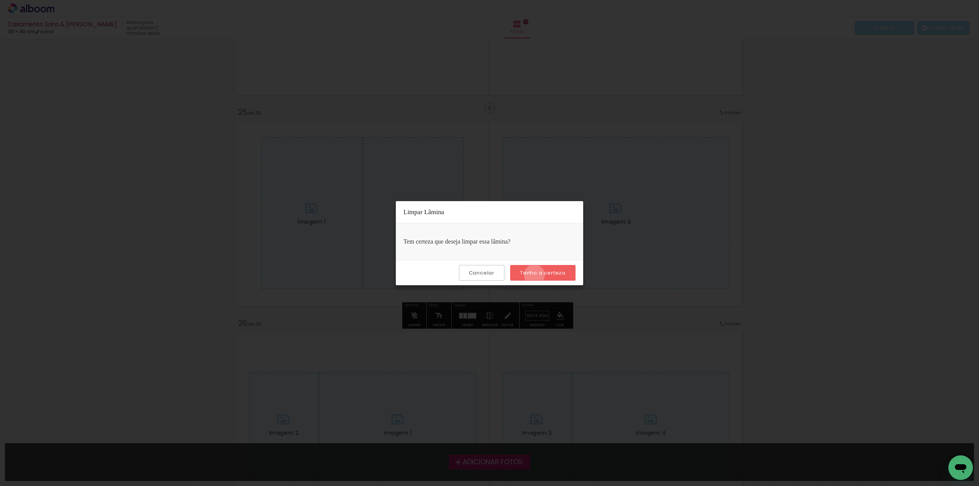
click at [0, 0] on slot "Tenho a certeza" at bounding box center [0, 0] width 0 height 0
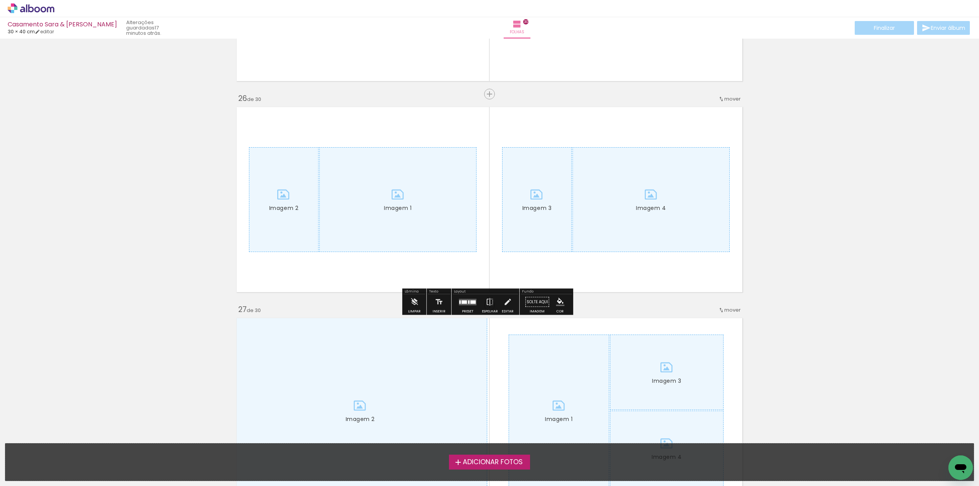
scroll to position [5275, 0]
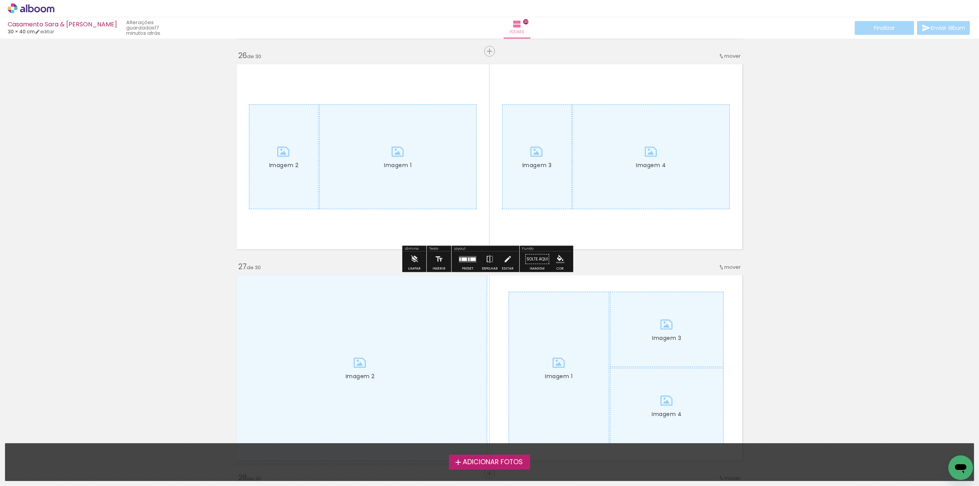
drag, startPoint x: 412, startPoint y: 258, endPoint x: 491, endPoint y: 255, distance: 78.8
click at [413, 258] on iron-icon at bounding box center [414, 259] width 8 height 15
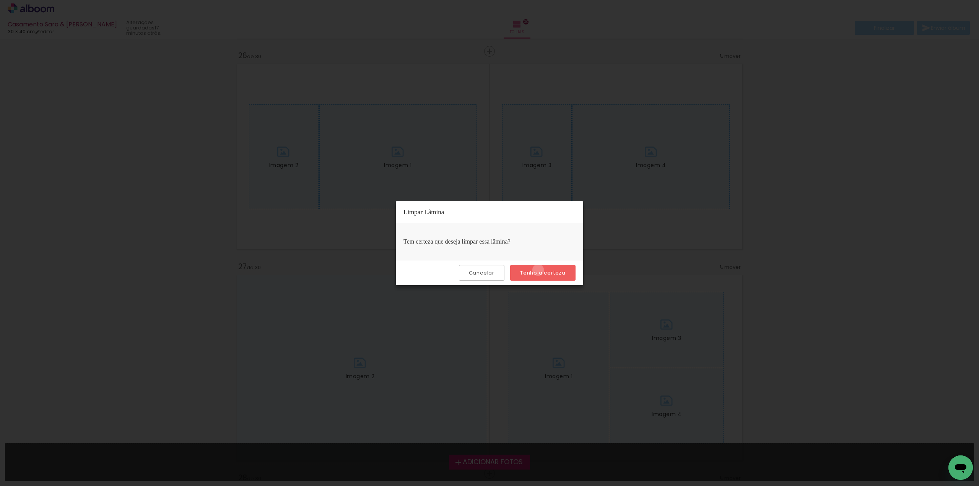
click at [0, 0] on slot "Tenho a certeza" at bounding box center [0, 0] width 0 height 0
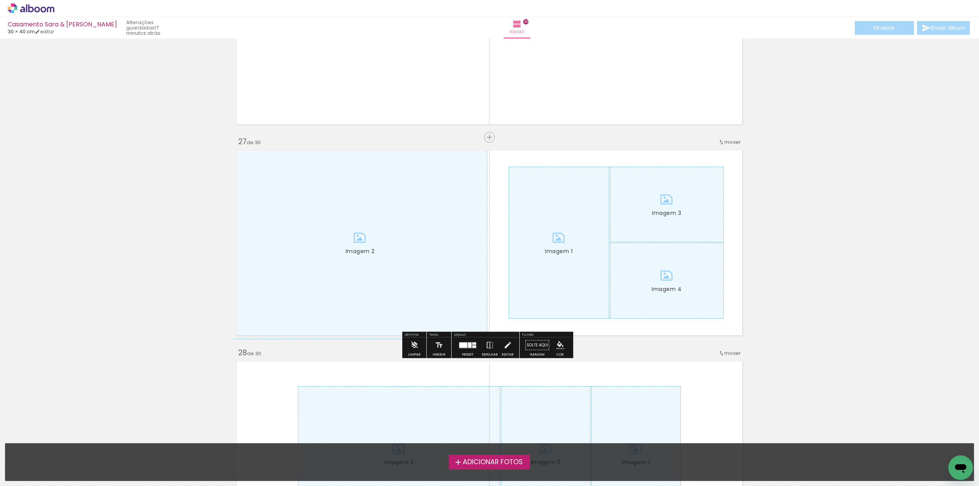
scroll to position [5466, 0]
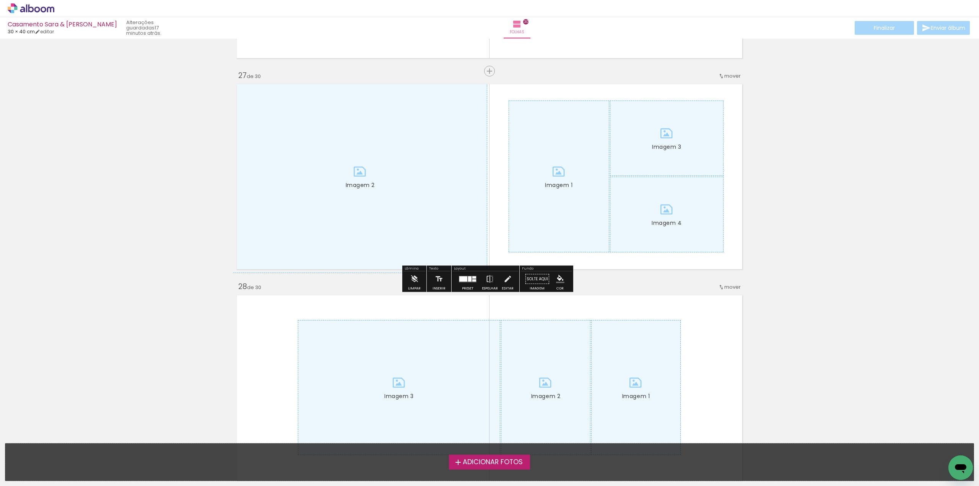
click at [411, 281] on iron-icon at bounding box center [414, 278] width 8 height 15
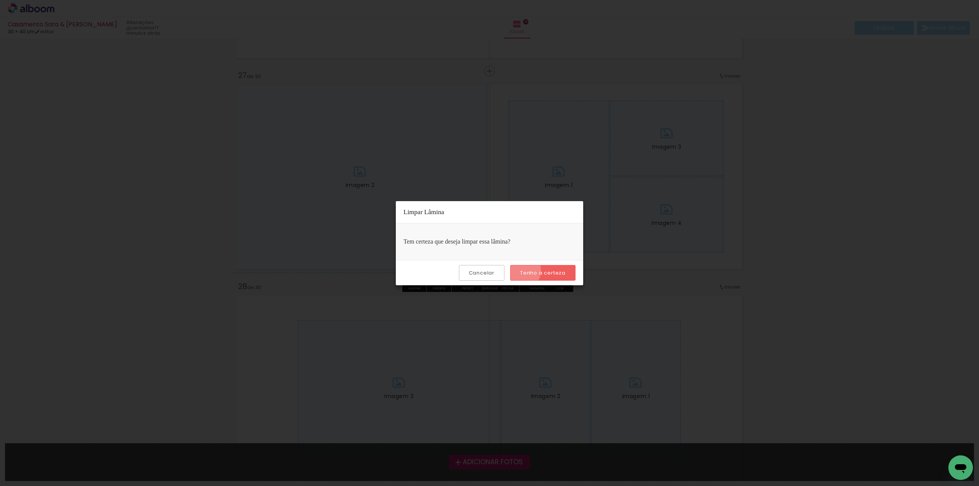
click at [0, 0] on slot "Tenho a certeza" at bounding box center [0, 0] width 0 height 0
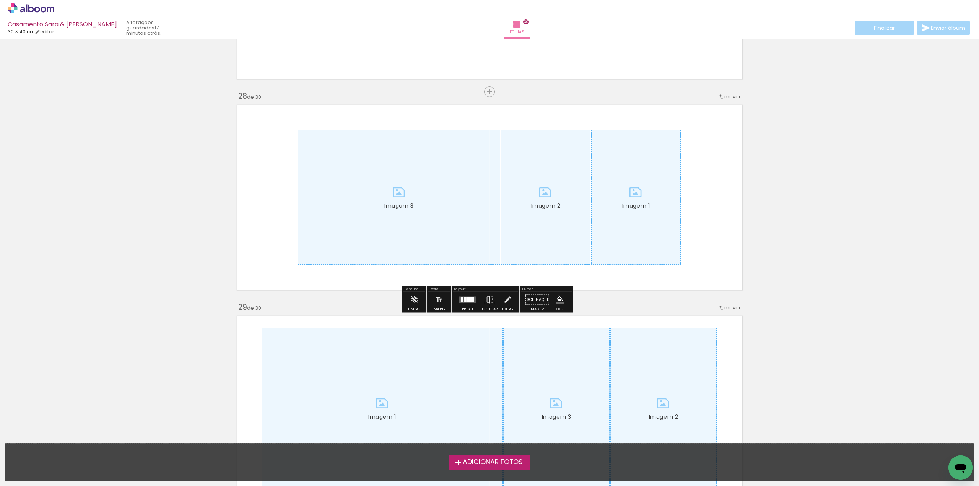
scroll to position [5658, 0]
click at [412, 302] on iron-icon at bounding box center [414, 298] width 8 height 15
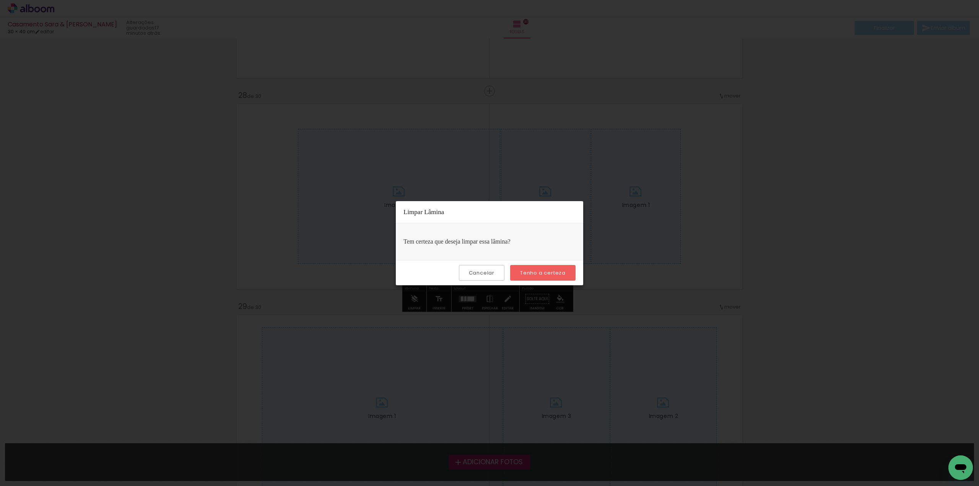
click at [0, 0] on slot "Tenho a certeza" at bounding box center [0, 0] width 0 height 0
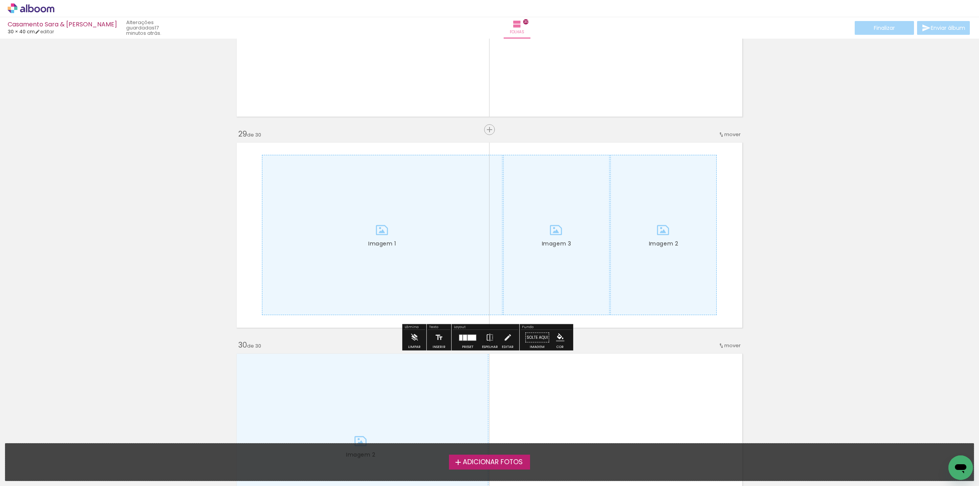
scroll to position [5849, 0]
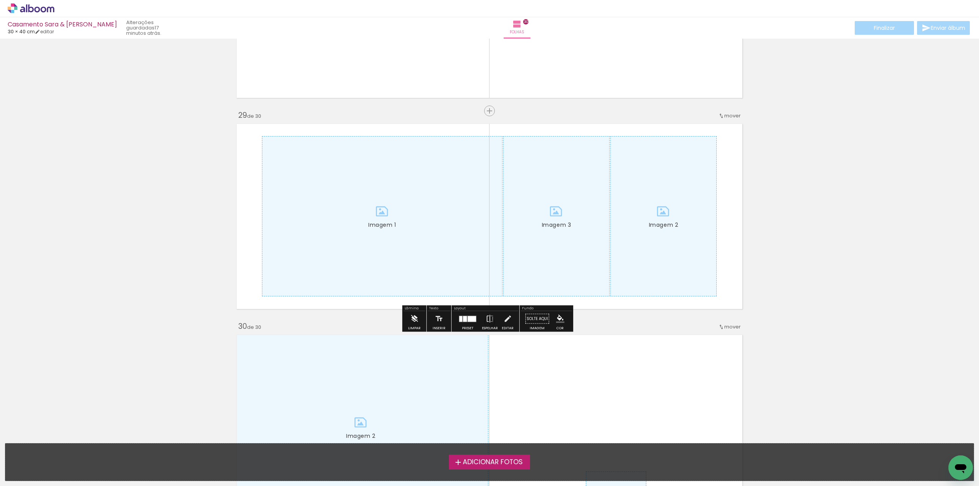
click at [418, 316] on iron-icon at bounding box center [414, 318] width 8 height 15
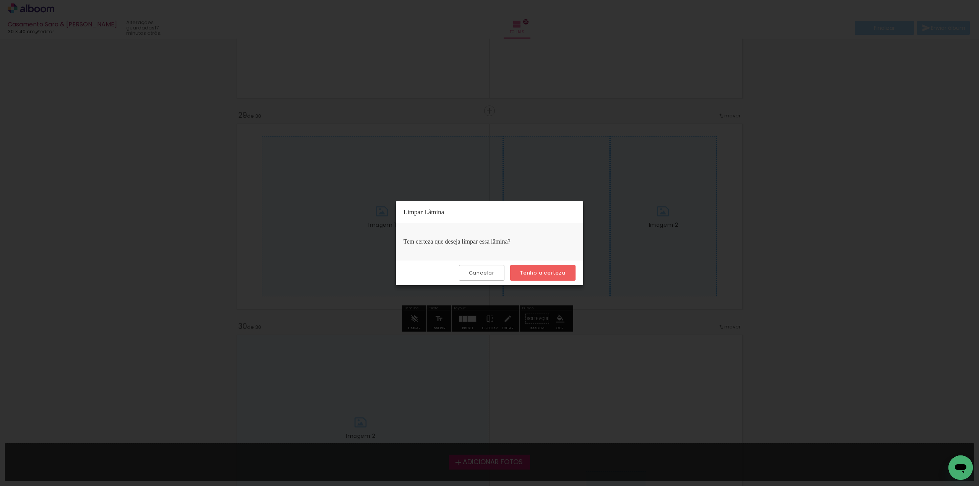
click at [0, 0] on slot "Tenho a certeza" at bounding box center [0, 0] width 0 height 0
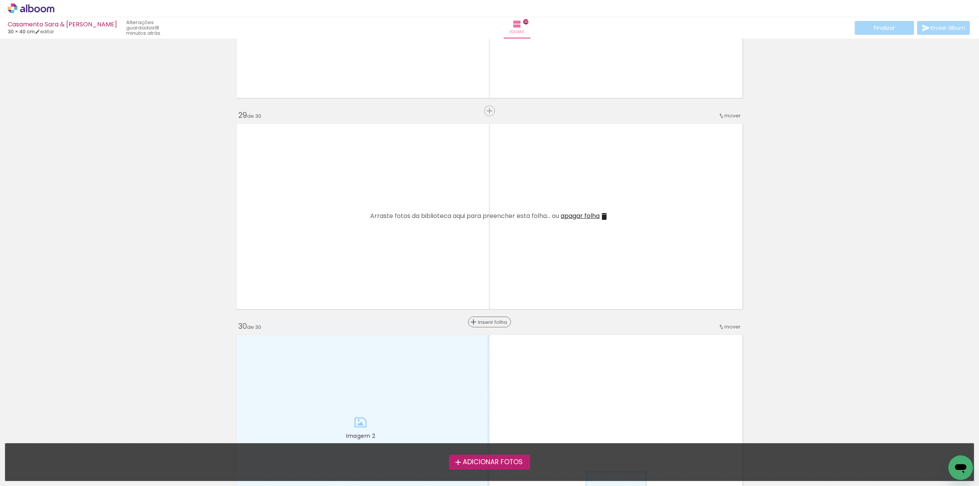
click at [488, 320] on span "Inserir folha" at bounding box center [493, 322] width 30 height 5
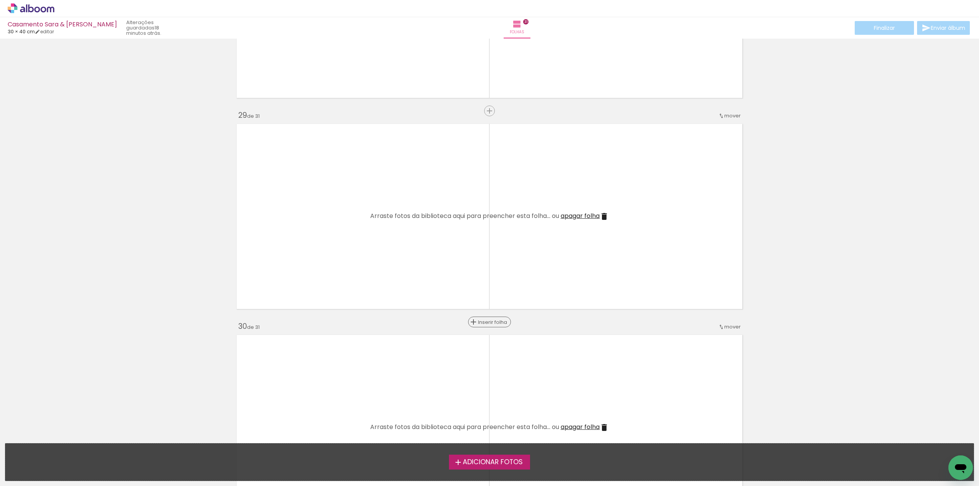
click at [492, 321] on span "Inserir folha" at bounding box center [493, 322] width 30 height 5
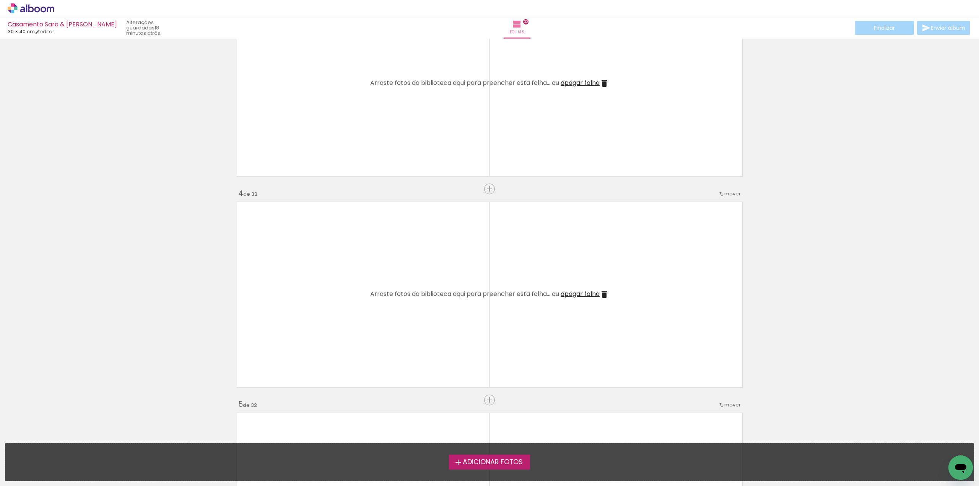
scroll to position [0, 0]
